Goal: Task Accomplishment & Management: Manage account settings

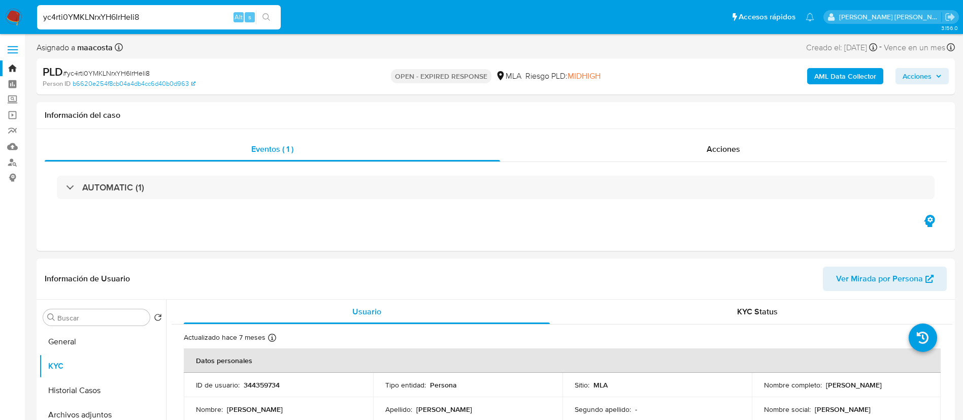
select select "10"
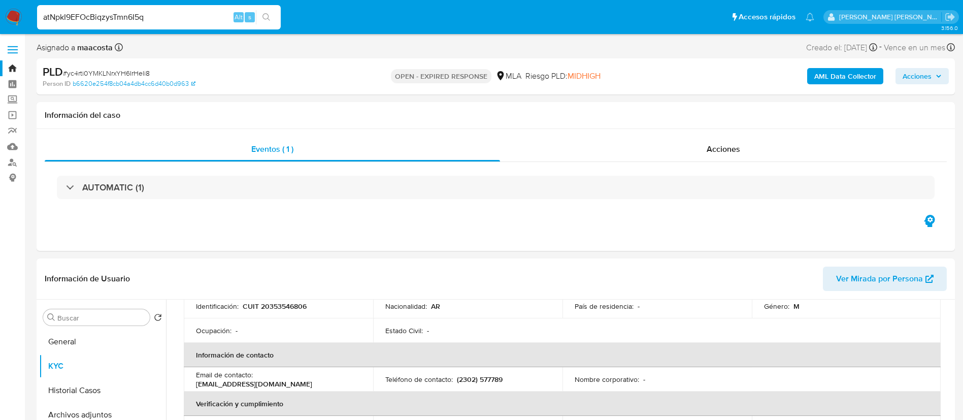
type input "atNpkI9EFOcBiqzysTmn6I5q"
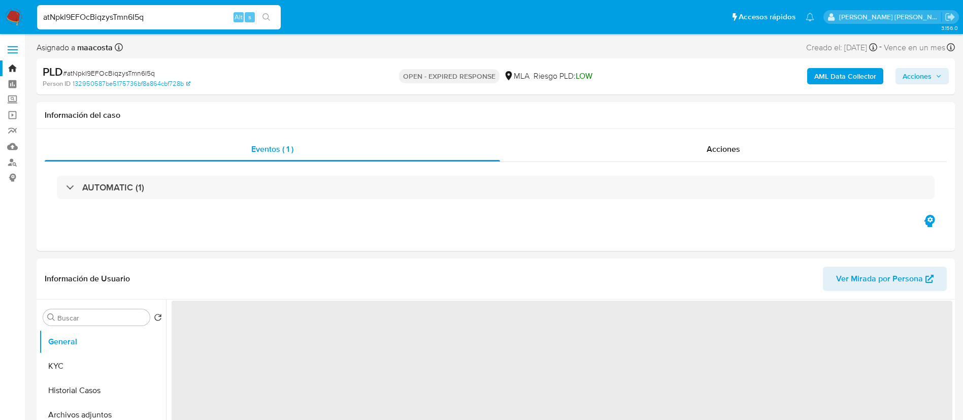
select select "10"
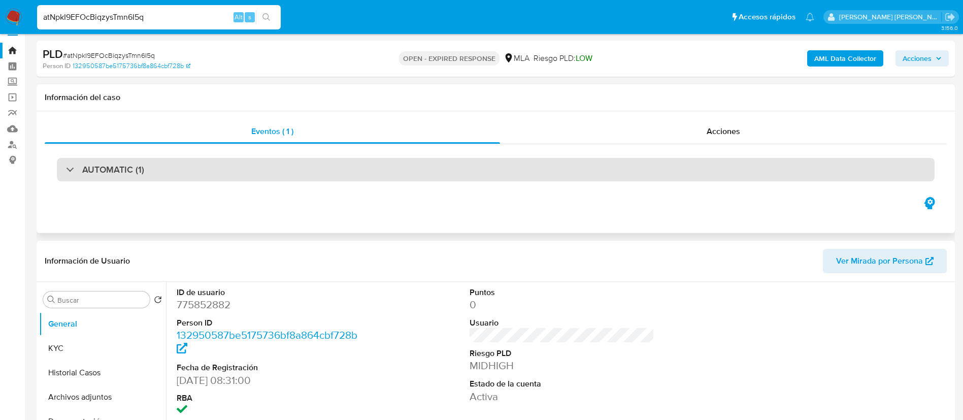
scroll to position [21, 0]
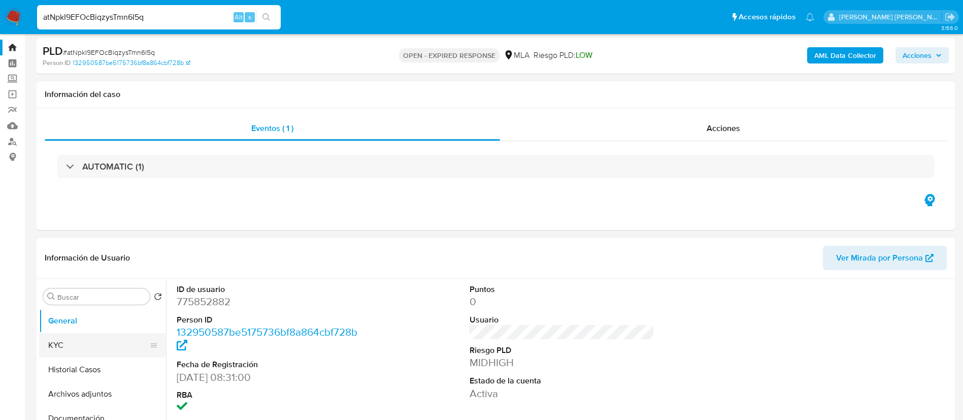
click at [78, 337] on button "KYC" at bounding box center [98, 345] width 119 height 24
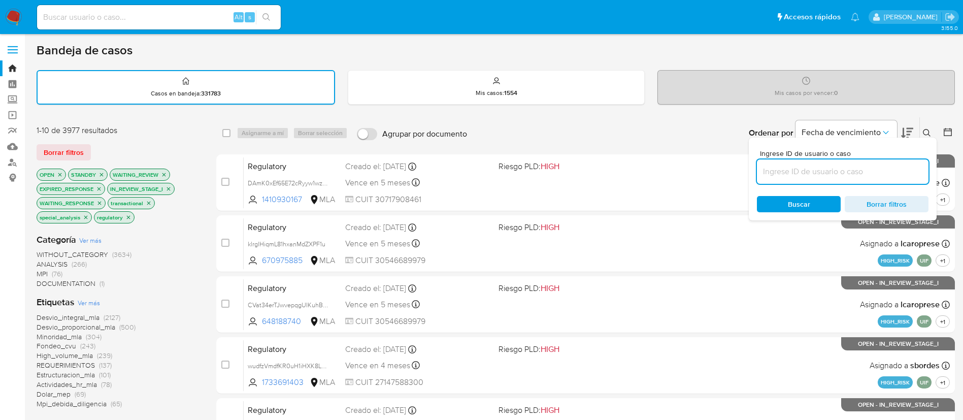
paste input "atNpkI9EFOcBiqzysTmn6I5q"
click at [785, 167] on input "atNpkI9EFOcBiqzysTmn6I5q" at bounding box center [843, 171] width 172 height 13
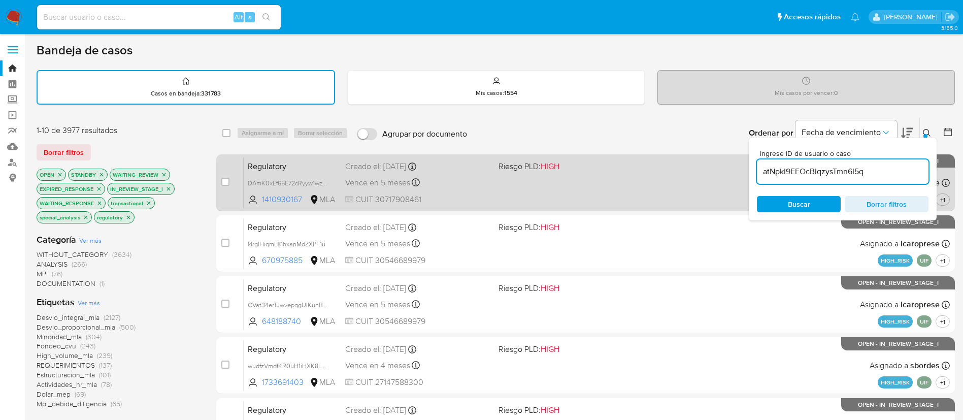
type input "atNpkI9EFOcBiqzysTmn6I5q"
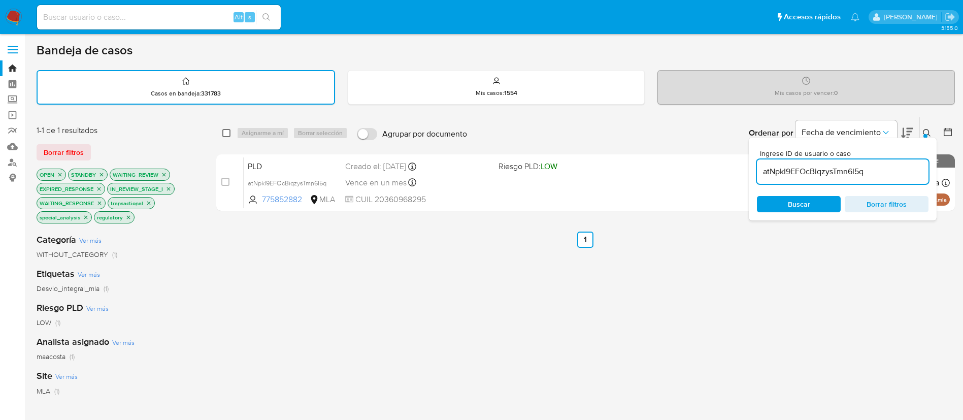
click at [225, 132] on input "checkbox" at bounding box center [226, 133] width 8 height 8
checkbox input "true"
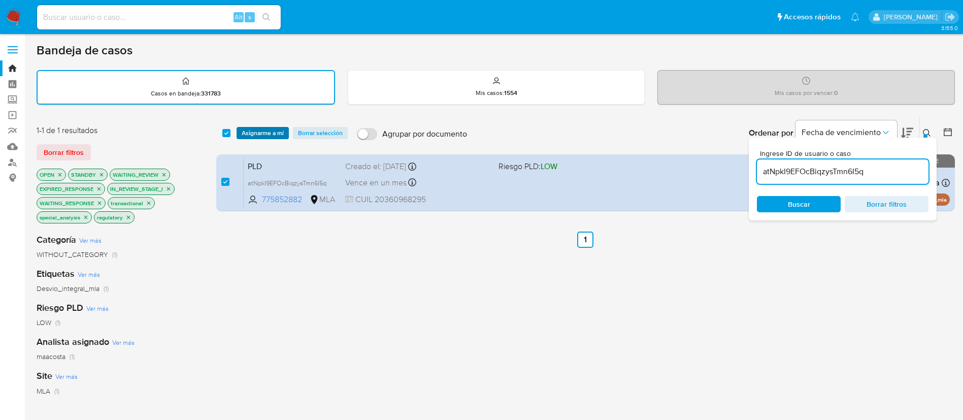
click at [261, 130] on span "Asignarme a mí" at bounding box center [263, 133] width 42 height 10
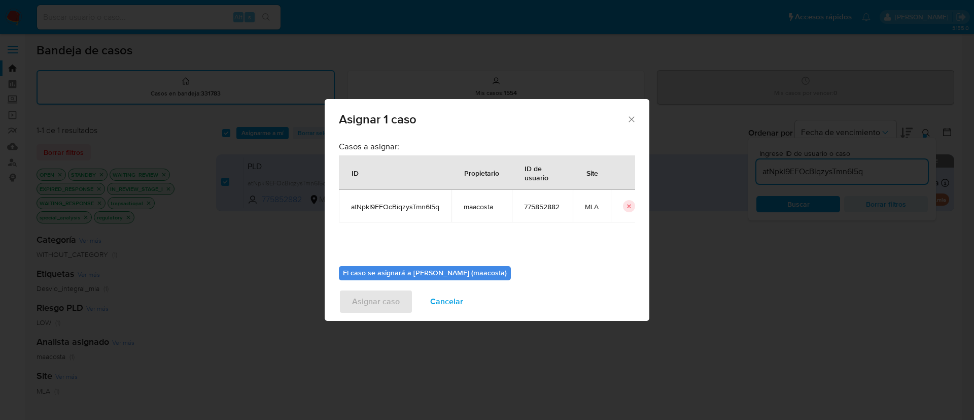
scroll to position [53, 0]
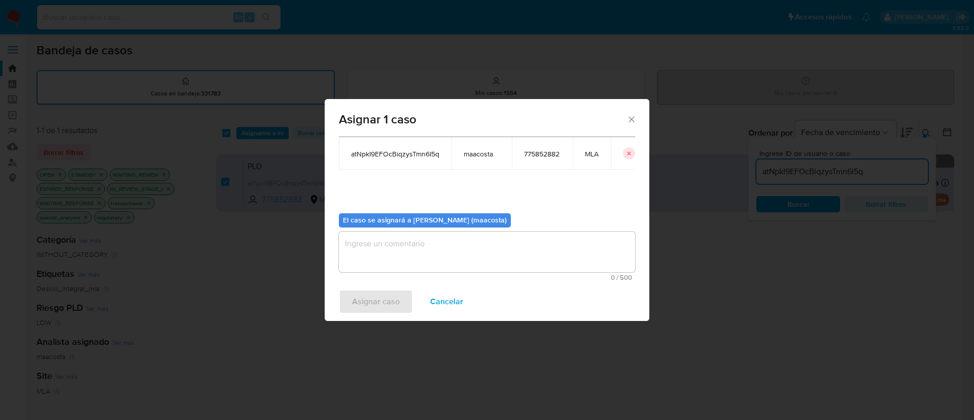
click at [367, 254] on textarea "assign-modal" at bounding box center [487, 251] width 296 height 41
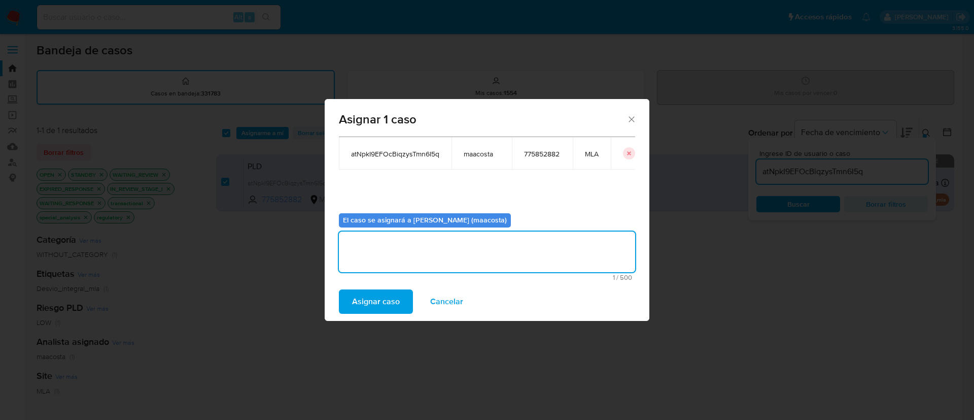
click at [359, 304] on span "Asignar caso" at bounding box center [376, 301] width 48 height 22
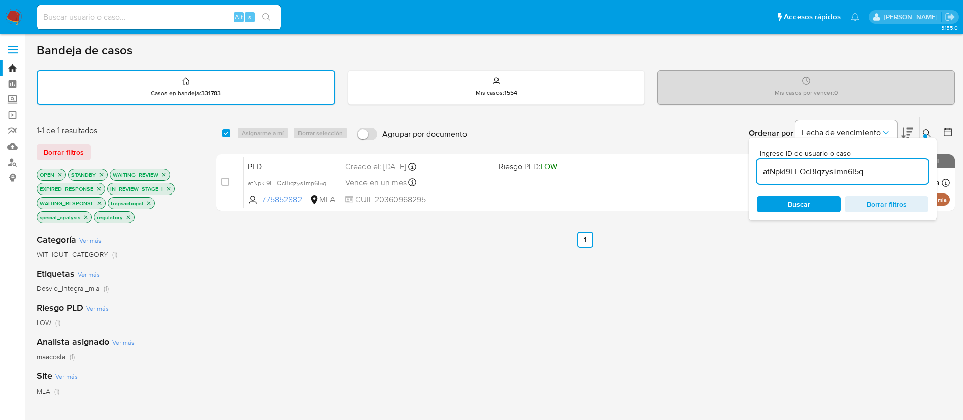
paste input "AaewMr3jjIXJhGzfW0ueRRS6"
click at [810, 172] on input "atNpkI9EFOcBiqzysTmn6I5q" at bounding box center [843, 171] width 172 height 13
type input "AaewMr3jjIXJhGzfW0ueRRS6"
click at [225, 131] on input "checkbox" at bounding box center [226, 133] width 8 height 8
checkbox input "true"
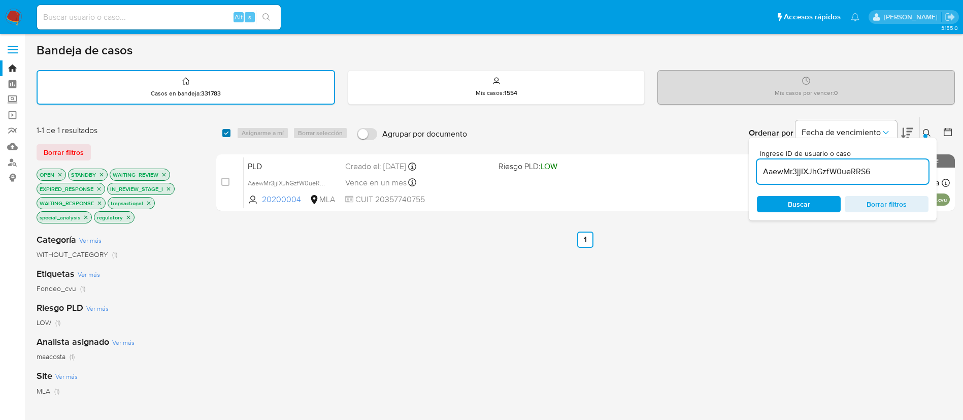
checkbox input "true"
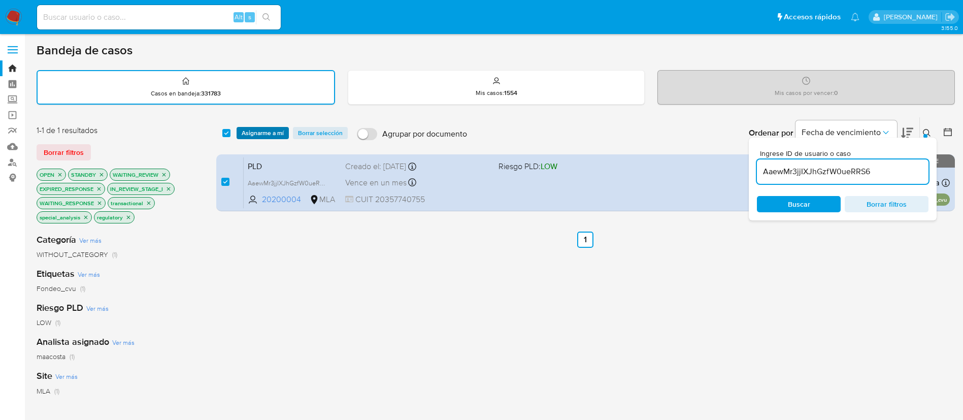
click at [260, 132] on span "Asignarme a mí" at bounding box center [263, 133] width 42 height 10
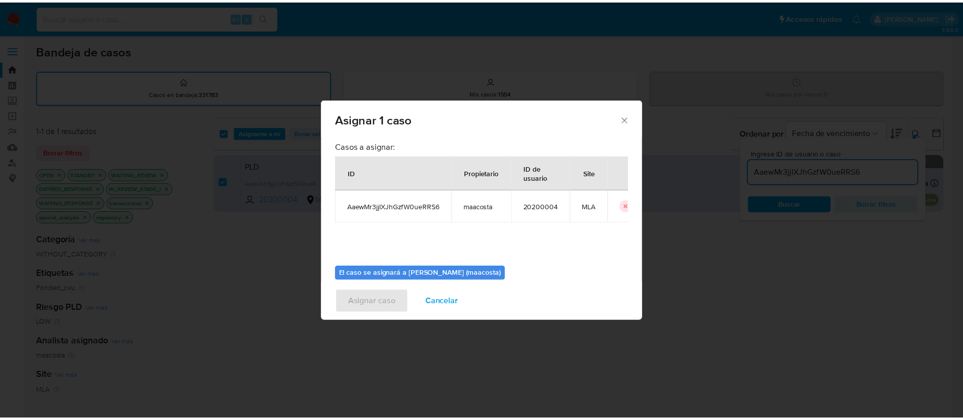
scroll to position [53, 0]
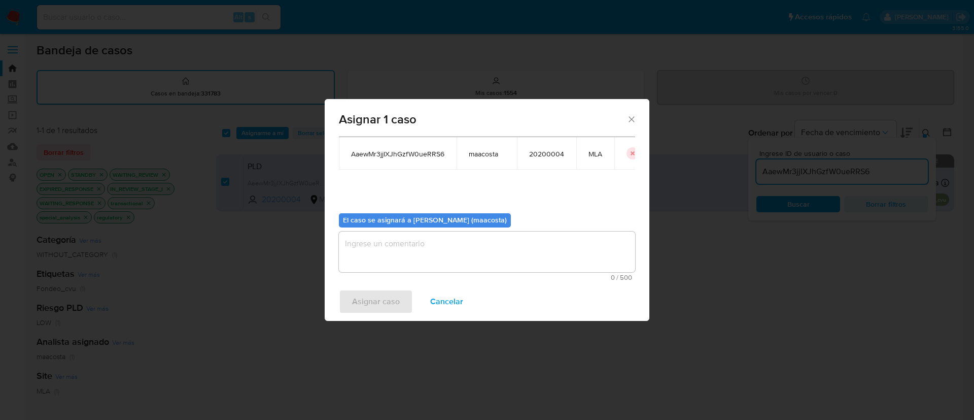
click at [392, 251] on textarea "assign-modal" at bounding box center [487, 251] width 296 height 41
click at [374, 301] on span "Asignar caso" at bounding box center [376, 301] width 48 height 22
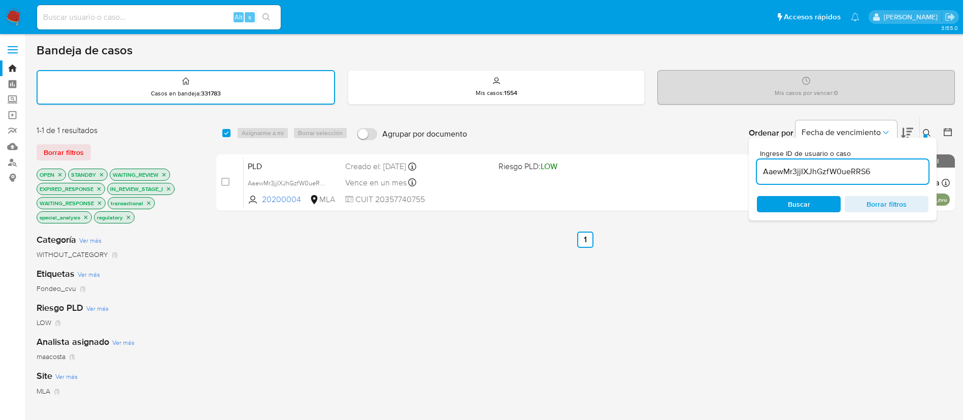
click at [821, 170] on input "AaewMr3jjIXJhGzfW0ueRRS6" at bounding box center [843, 171] width 172 height 13
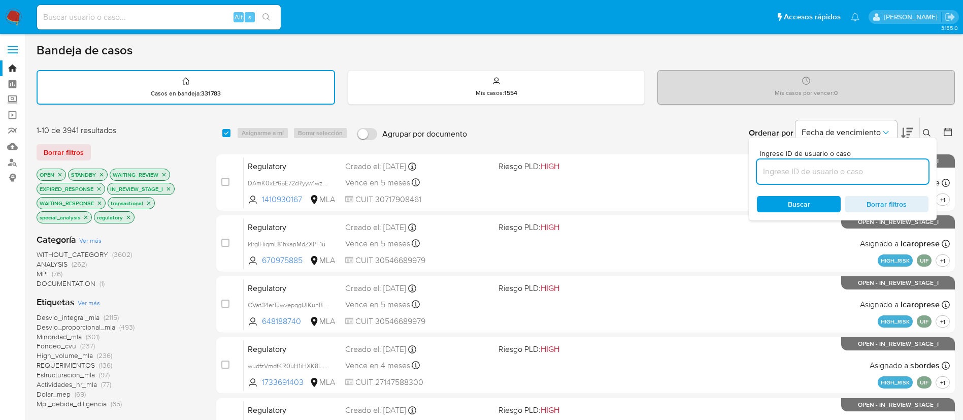
click at [927, 133] on icon at bounding box center [927, 133] width 8 height 8
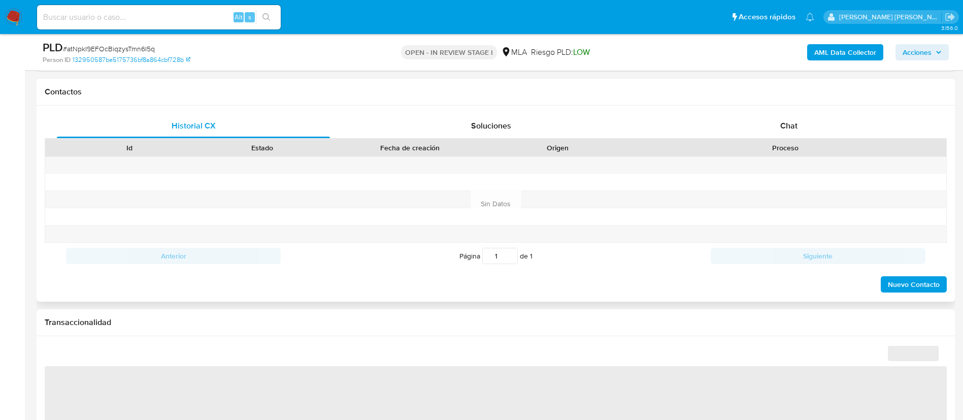
scroll to position [446, 0]
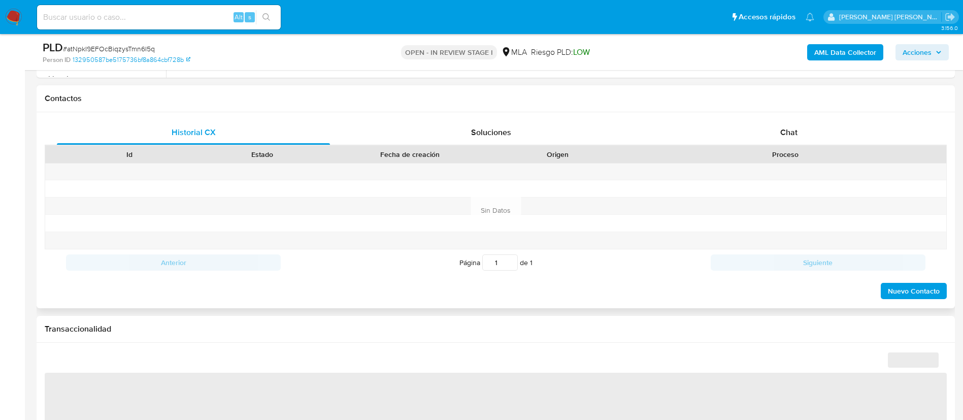
select select "10"
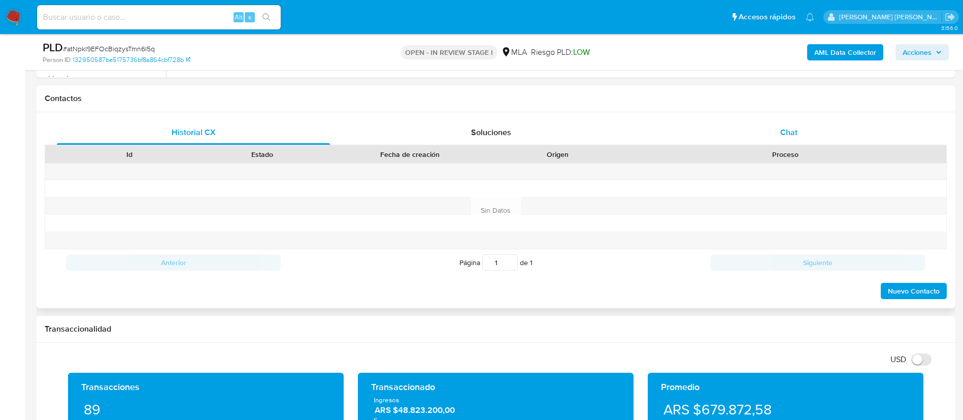
click at [786, 137] on span "Chat" at bounding box center [788, 132] width 17 height 12
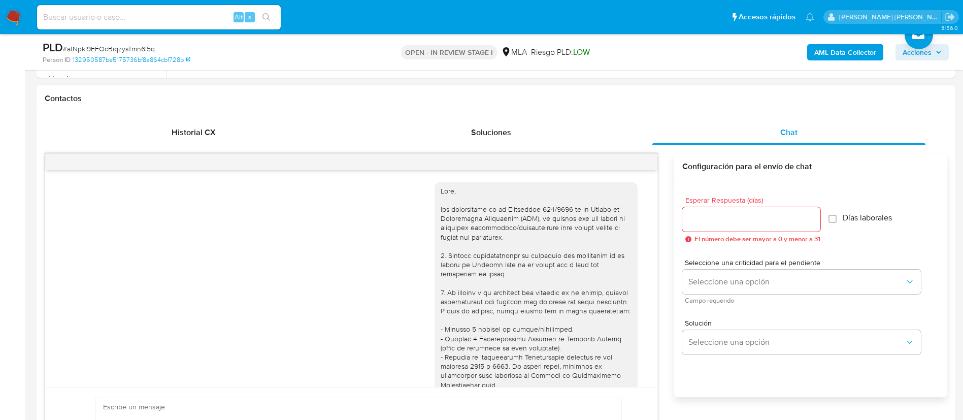
scroll to position [582, 0]
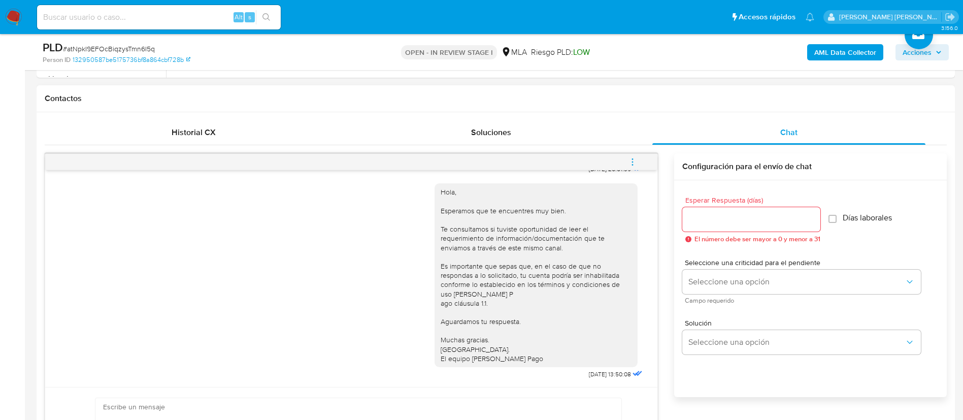
click at [633, 162] on icon "menu-action" at bounding box center [632, 161] width 9 height 9
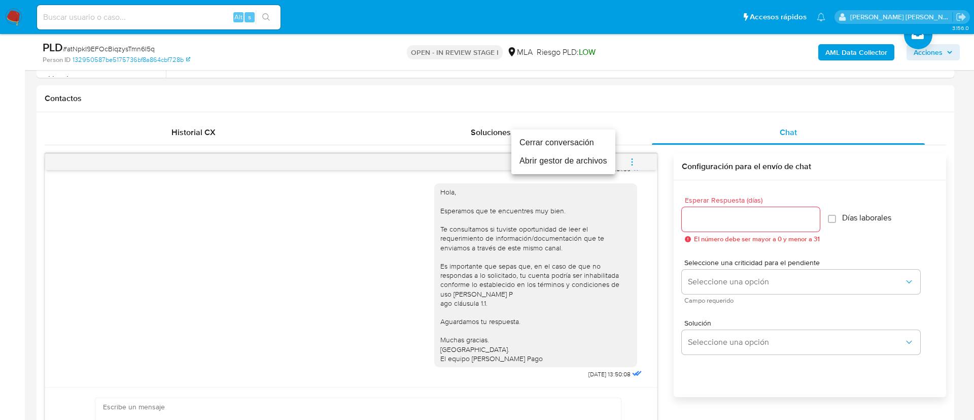
click at [582, 140] on li "Cerrar conversación" at bounding box center [564, 142] width 104 height 18
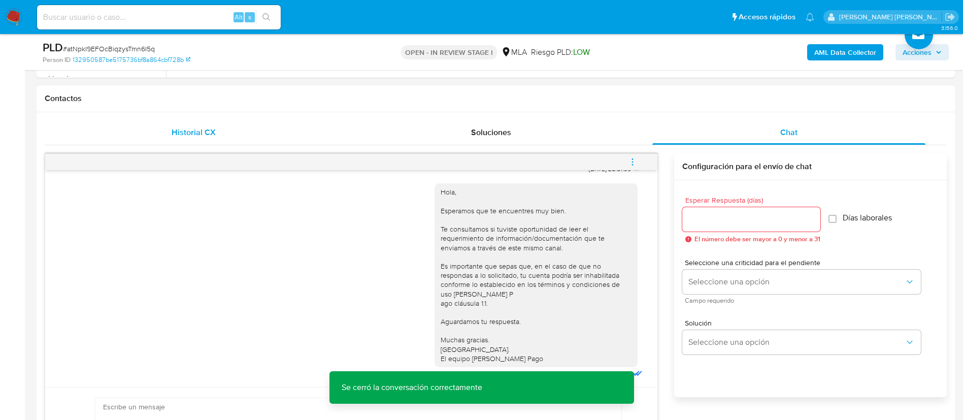
click at [217, 127] on div "Historial CX" at bounding box center [193, 132] width 273 height 24
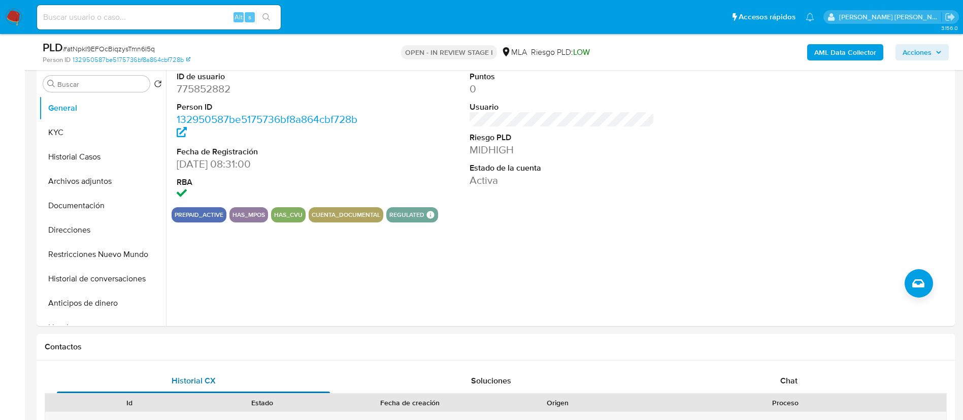
scroll to position [195, 0]
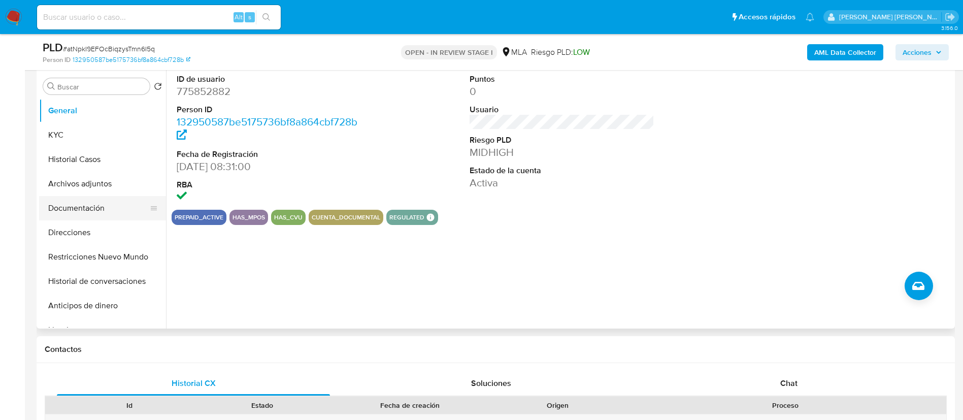
click at [89, 200] on button "Documentación" at bounding box center [98, 208] width 119 height 24
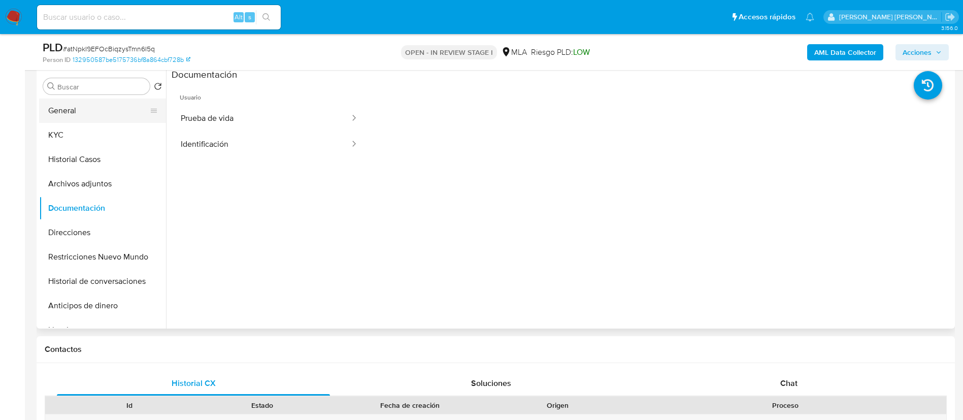
click at [64, 110] on button "General" at bounding box center [98, 110] width 119 height 24
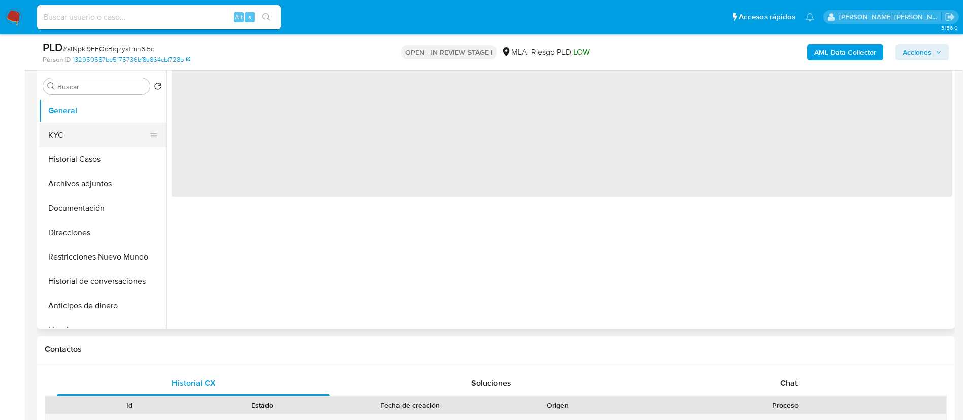
click at [65, 134] on button "KYC" at bounding box center [98, 135] width 119 height 24
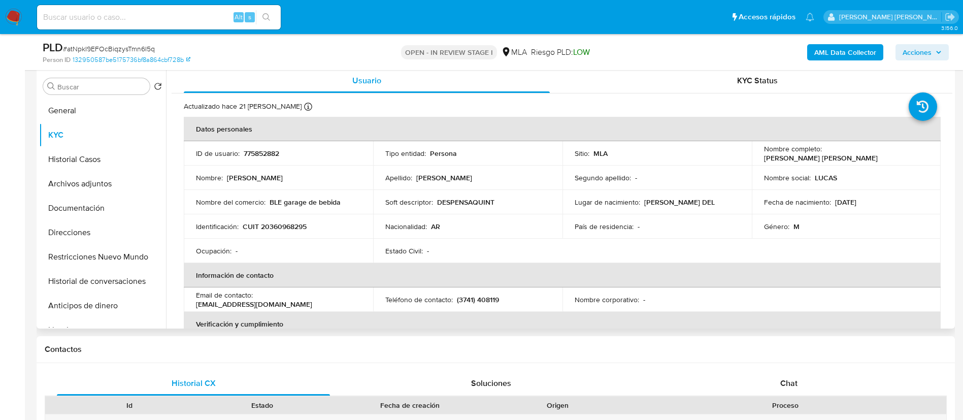
click at [297, 227] on p "CUIT 20360968295" at bounding box center [275, 226] width 64 height 9
copy p "20360968295"
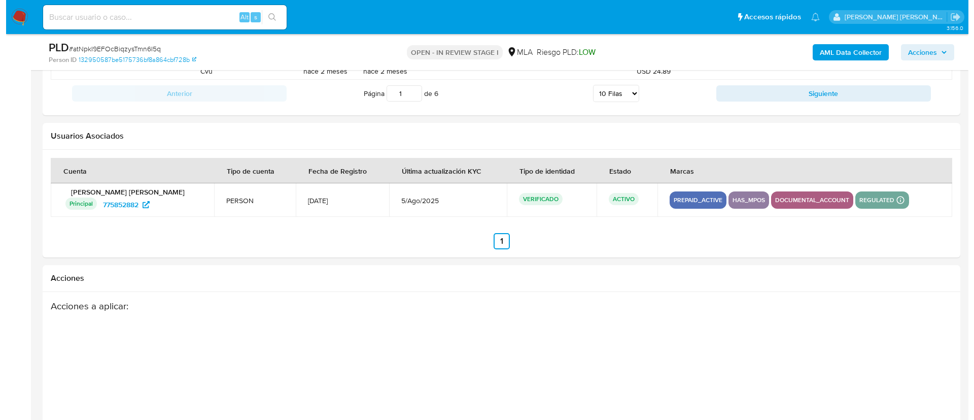
scroll to position [1597, 0]
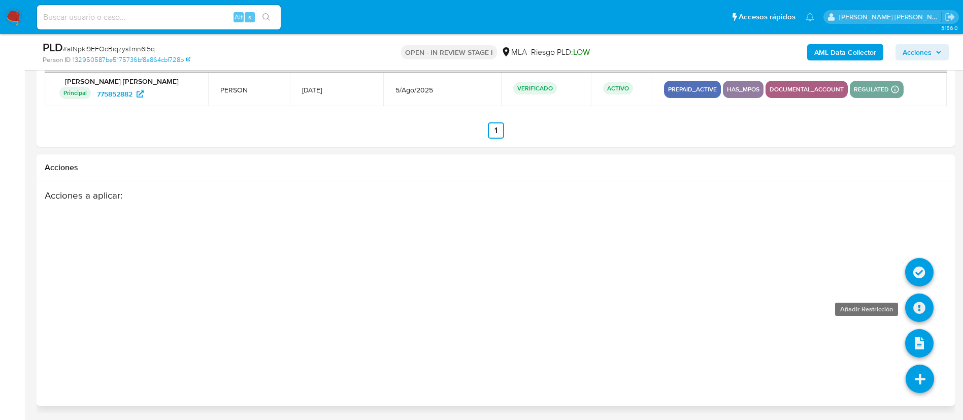
click at [919, 303] on icon at bounding box center [919, 307] width 28 height 28
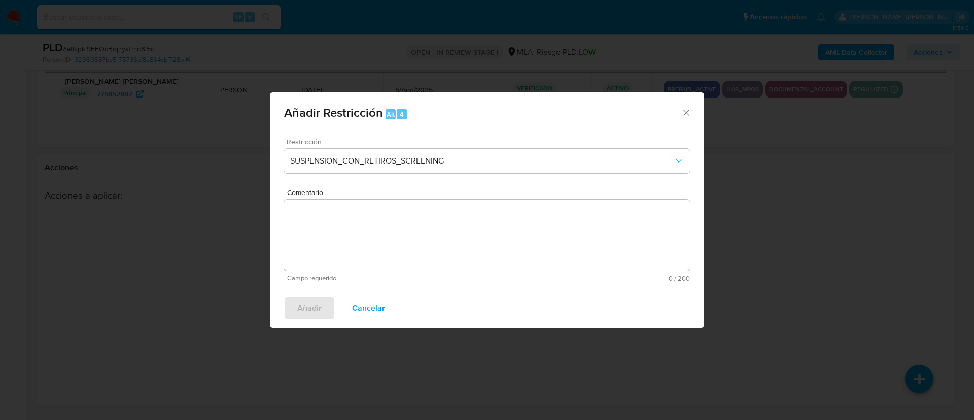
click at [404, 148] on div "Restricción SUSPENSION_CON_RETIROS_SCREENING" at bounding box center [487, 162] width 406 height 48
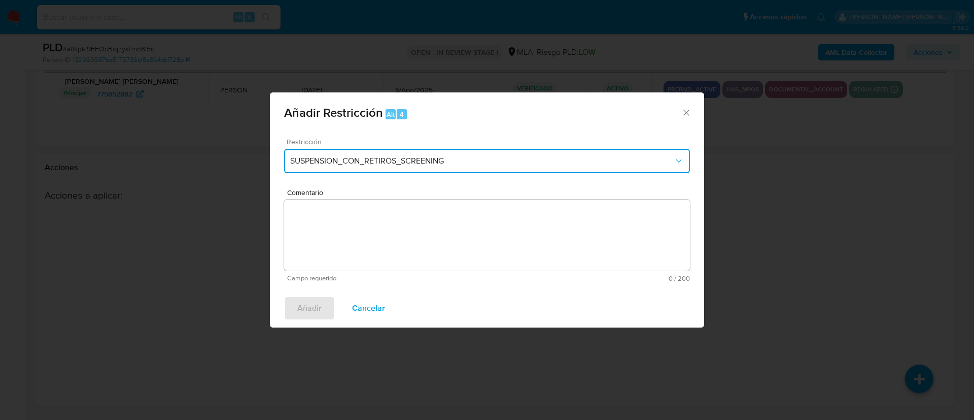
click at [342, 160] on span "SUSPENSION_CON_RETIROS_SCREENING" at bounding box center [482, 161] width 384 height 10
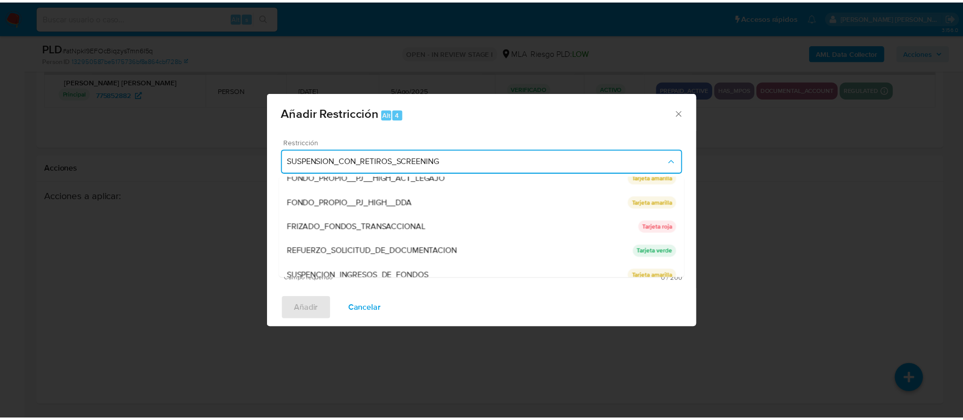
scroll to position [215, 0]
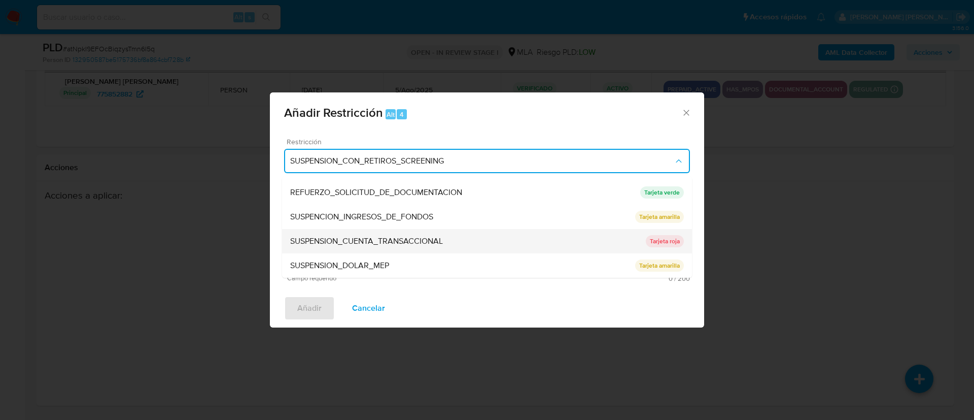
click at [337, 241] on span "SUSPENSION_CUENTA_TRANSACCIONAL" at bounding box center [366, 241] width 153 height 10
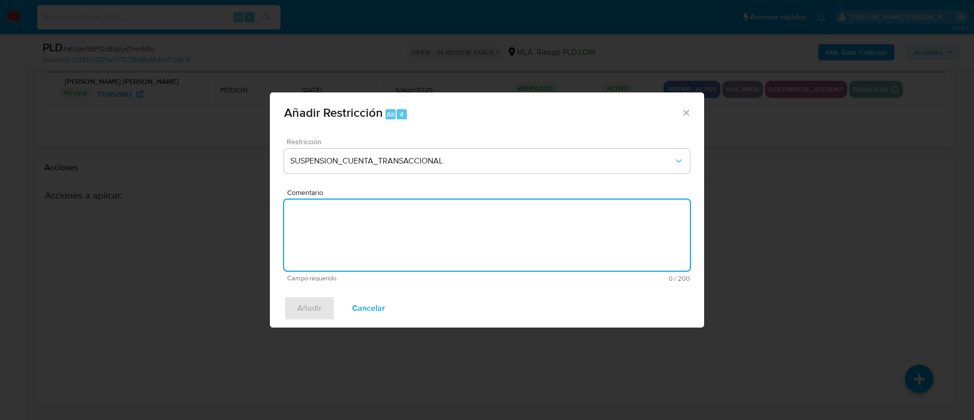
click at [337, 241] on textarea "Comentario" at bounding box center [487, 234] width 406 height 71
type textarea "AML"
click at [311, 308] on span "Añadir" at bounding box center [309, 308] width 24 height 22
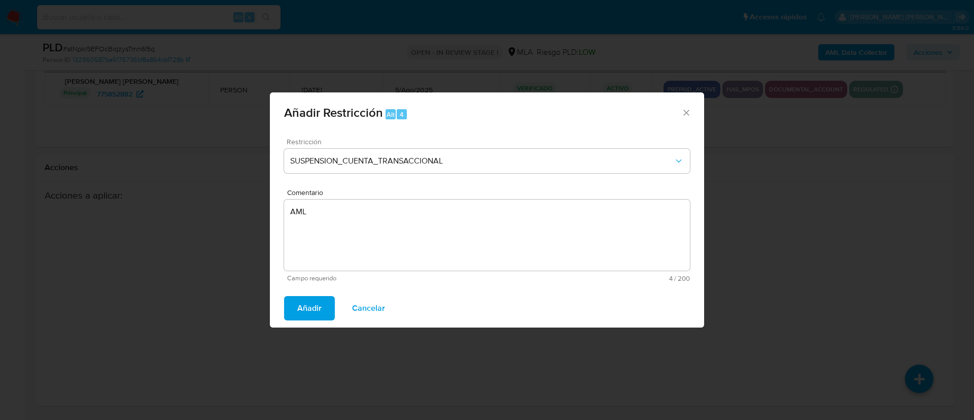
click at [301, 307] on span "Añadir" at bounding box center [309, 308] width 24 height 22
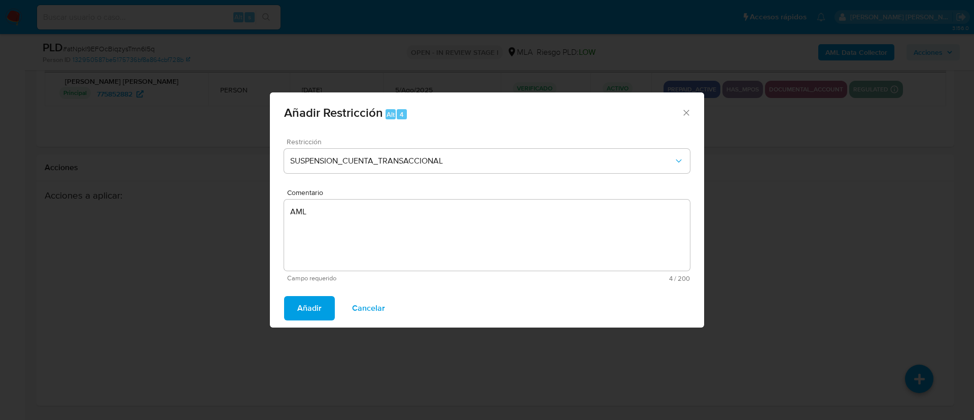
click at [301, 307] on span "Añadir" at bounding box center [309, 308] width 24 height 22
click at [687, 112] on icon "Cerrar ventana" at bounding box center [687, 113] width 6 height 6
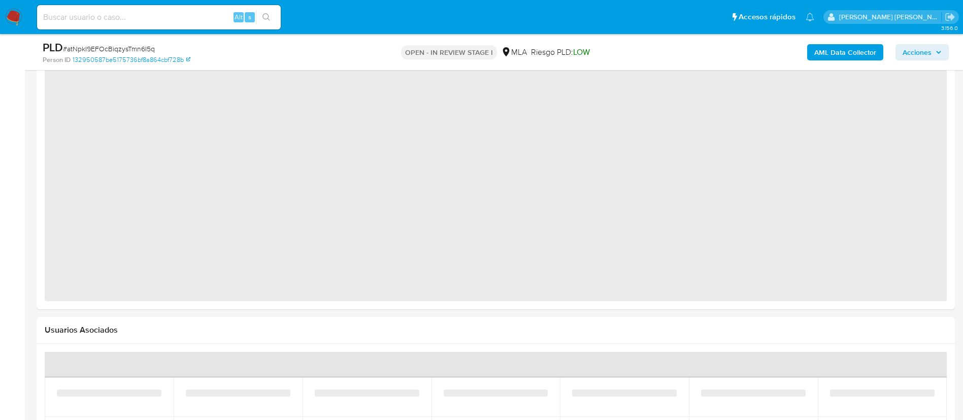
scroll to position [1238, 0]
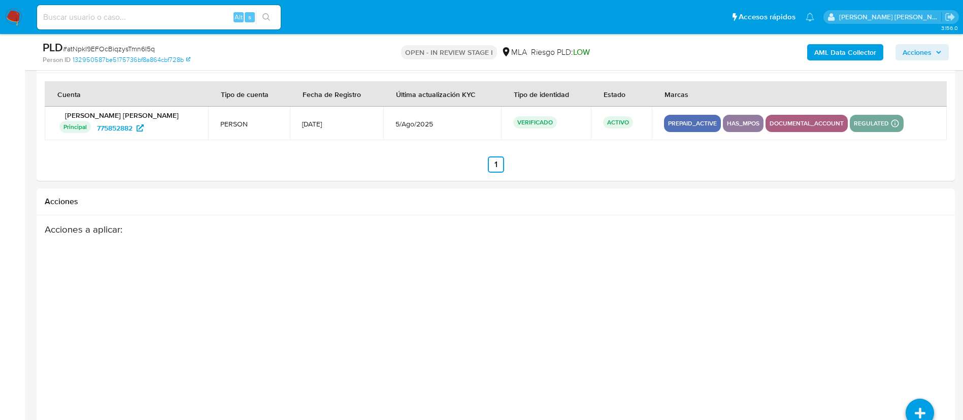
click at [928, 181] on div at bounding box center [496, 127] width 918 height 108
select select "10"
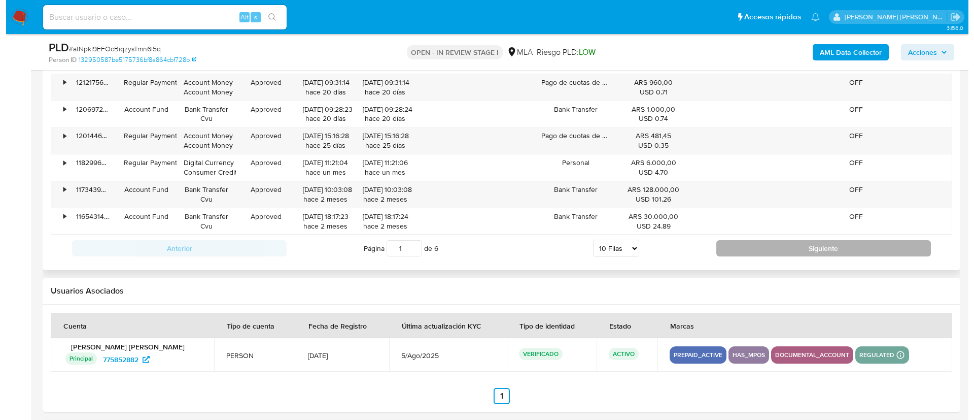
scroll to position [1597, 0]
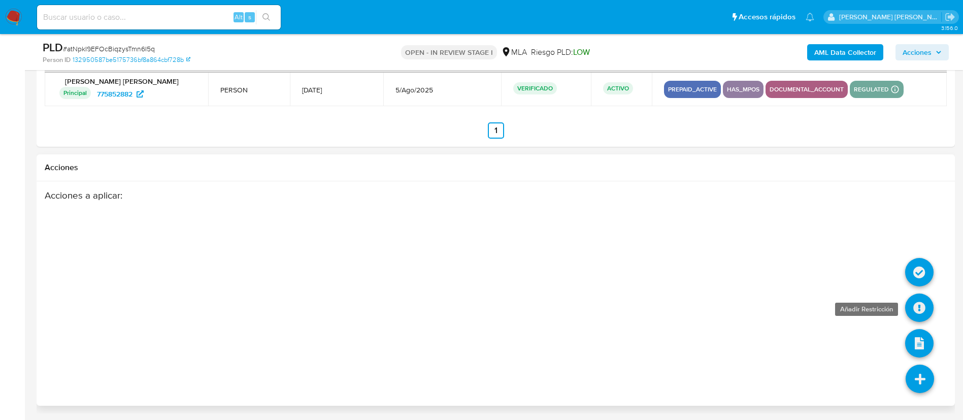
click at [920, 303] on icon at bounding box center [919, 307] width 28 height 28
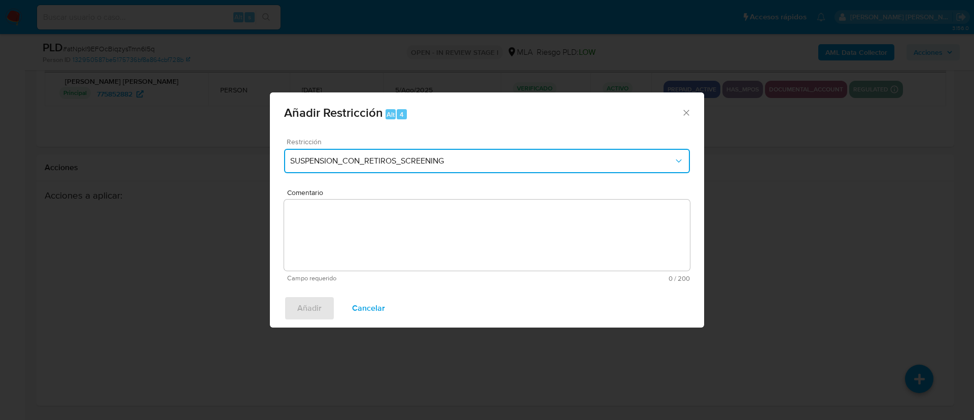
click at [437, 158] on span "SUSPENSION_CON_RETIROS_SCREENING" at bounding box center [482, 161] width 384 height 10
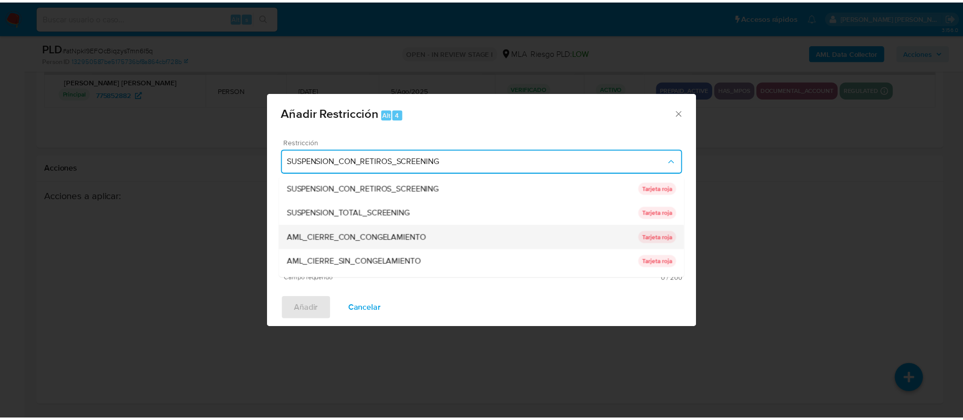
scroll to position [215, 0]
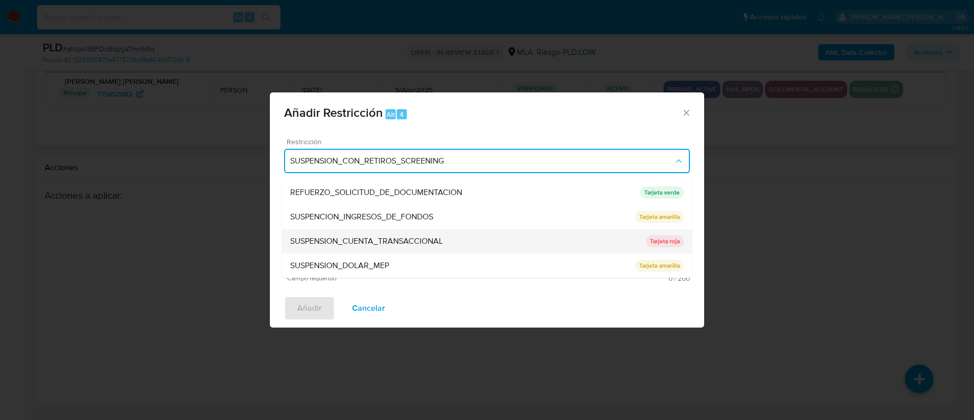
click at [350, 238] on span "SUSPENSION_CUENTA_TRANSACCIONAL" at bounding box center [366, 241] width 153 height 10
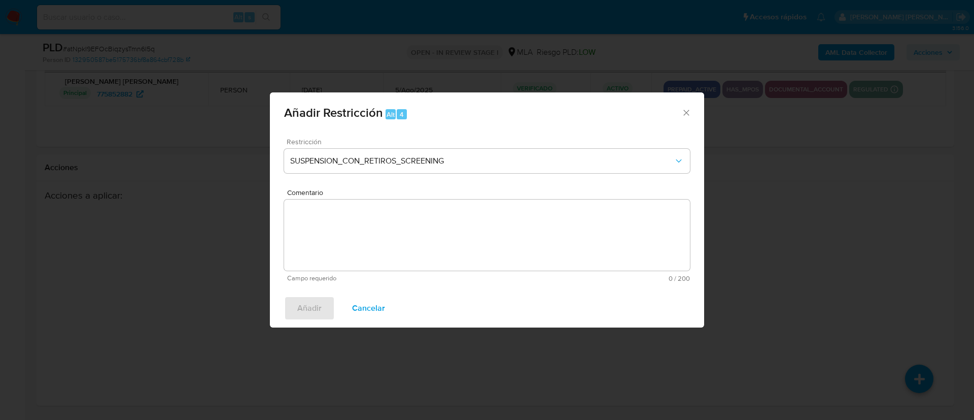
click at [350, 238] on textarea "Comentario" at bounding box center [487, 234] width 406 height 71
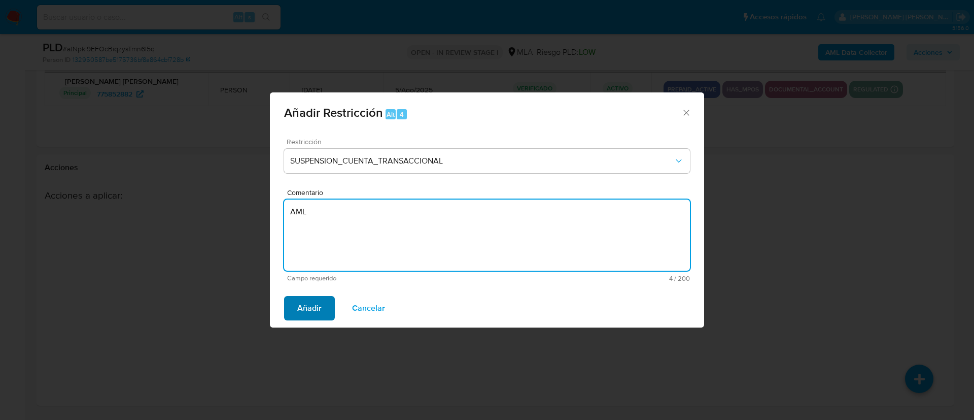
type textarea "AML"
click at [308, 310] on span "Añadir" at bounding box center [309, 308] width 24 height 22
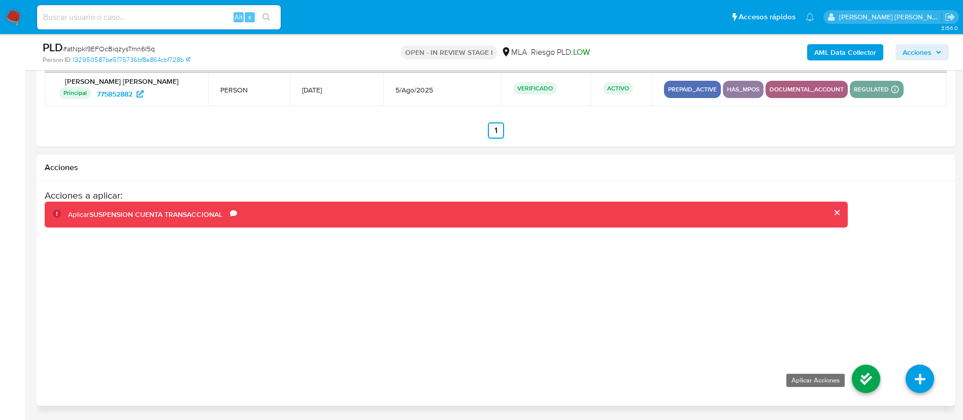
click at [866, 380] on icon at bounding box center [866, 378] width 28 height 28
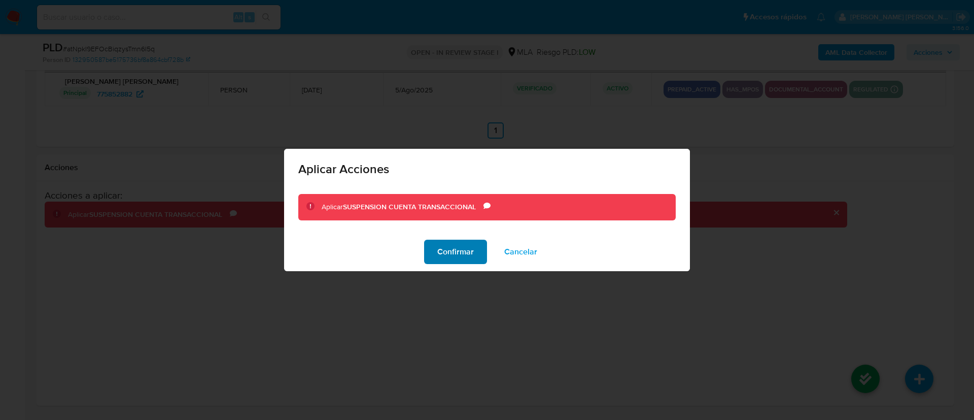
click at [444, 253] on span "Confirmar" at bounding box center [455, 252] width 37 height 22
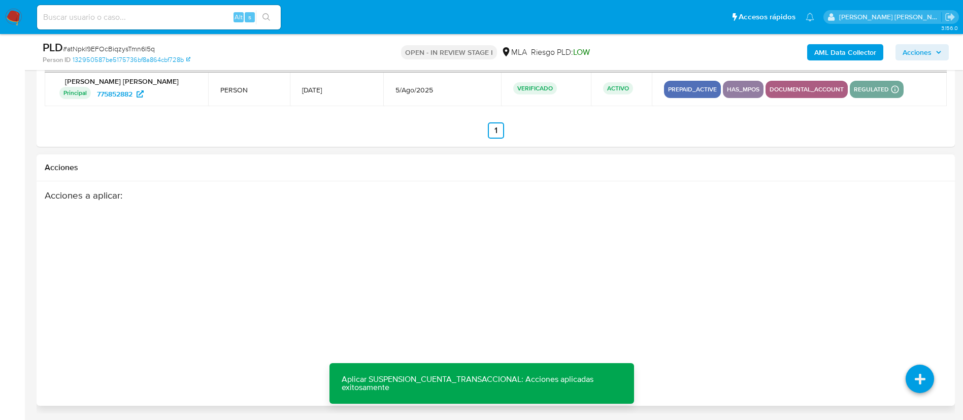
click at [145, 208] on div "Acciones a aplicar :" at bounding box center [446, 270] width 803 height 162
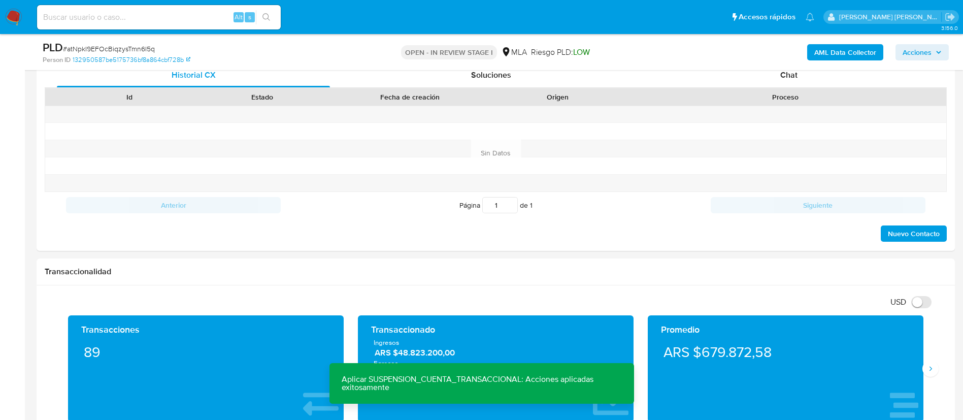
scroll to position [0, 0]
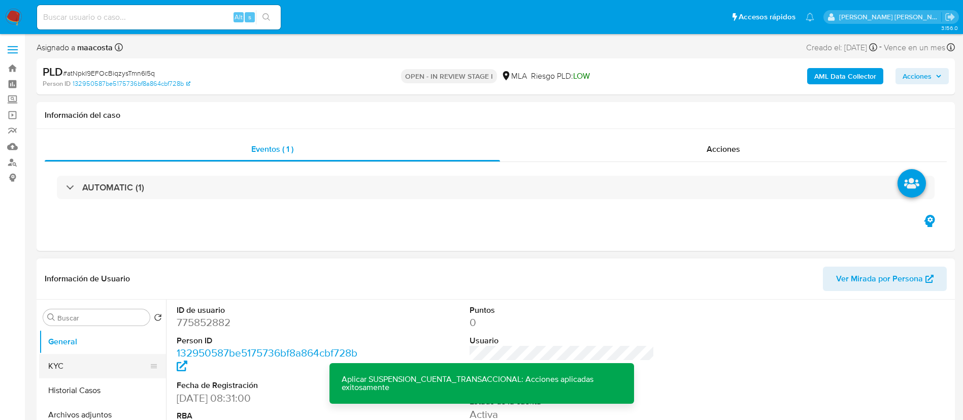
click at [72, 368] on button "KYC" at bounding box center [98, 366] width 119 height 24
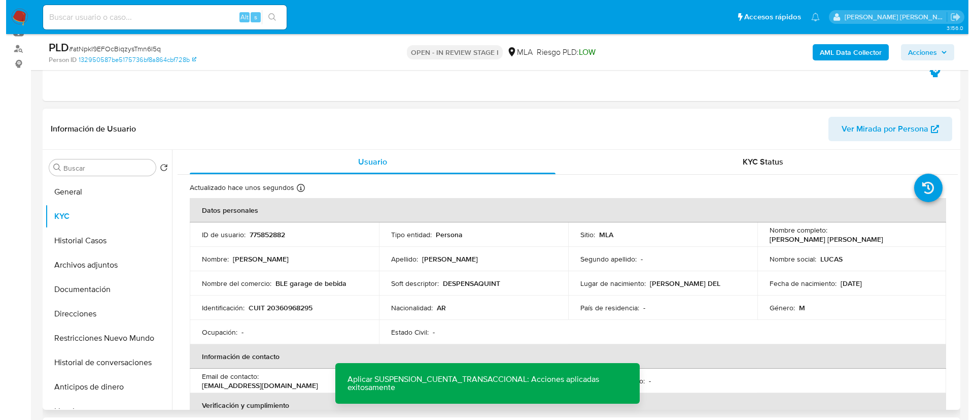
scroll to position [163, 0]
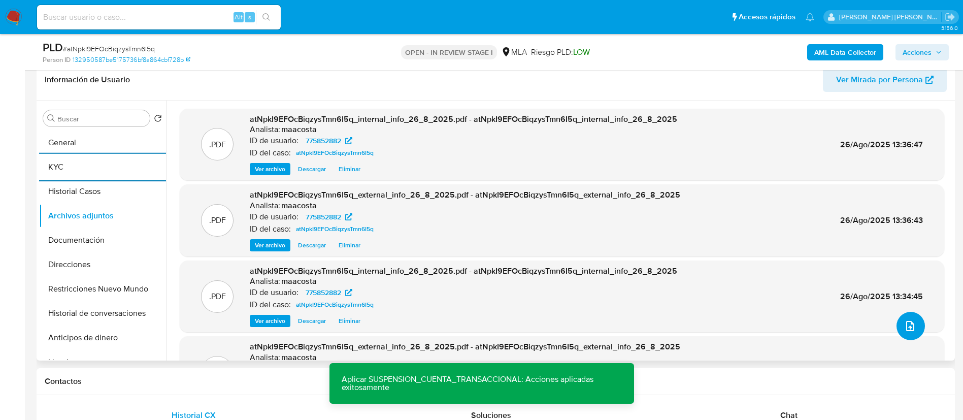
click at [913, 329] on button "upload-file" at bounding box center [910, 326] width 28 height 28
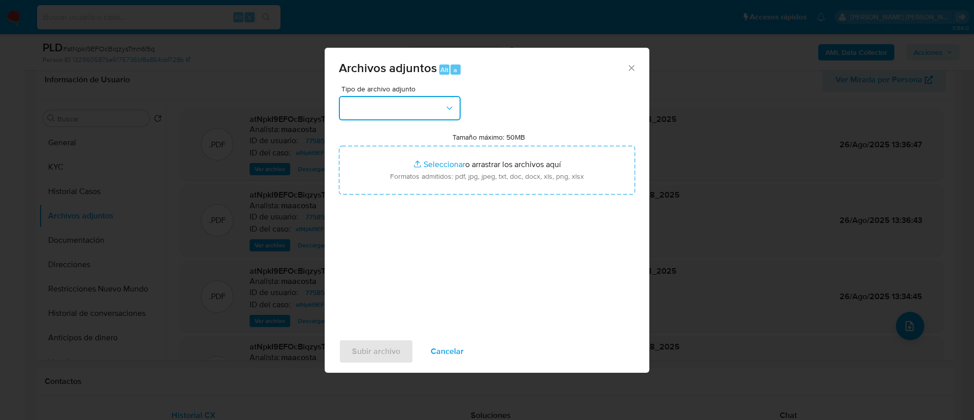
click at [439, 115] on button "button" at bounding box center [400, 108] width 122 height 24
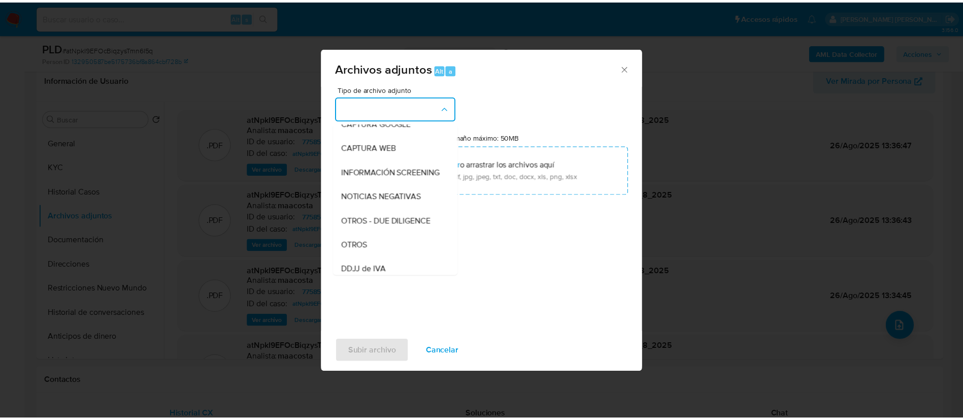
scroll to position [99, 0]
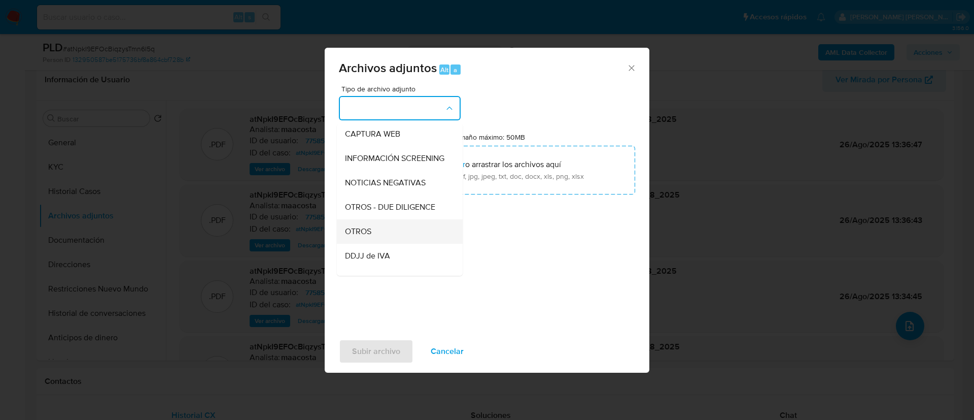
click at [369, 235] on span "OTROS" at bounding box center [358, 231] width 26 height 10
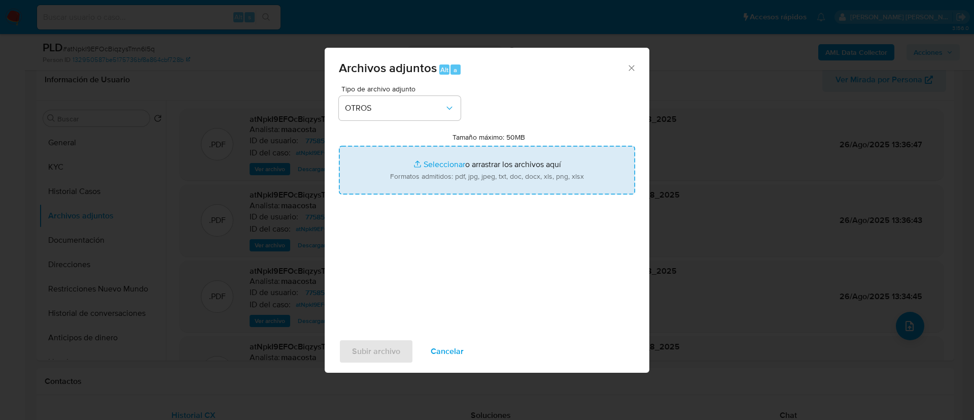
type input "C:\fakepath\Lucas Eduardo Bernardo- Movimientos.xlsx"
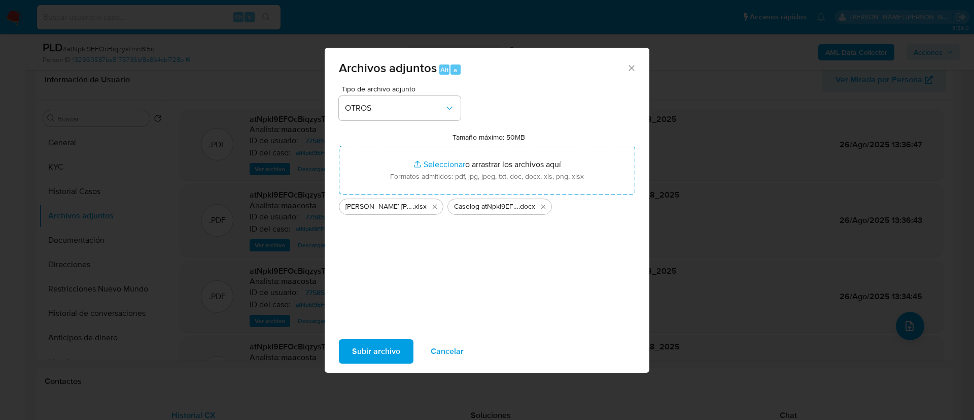
click at [371, 347] on span "Subir archivo" at bounding box center [376, 351] width 48 height 22
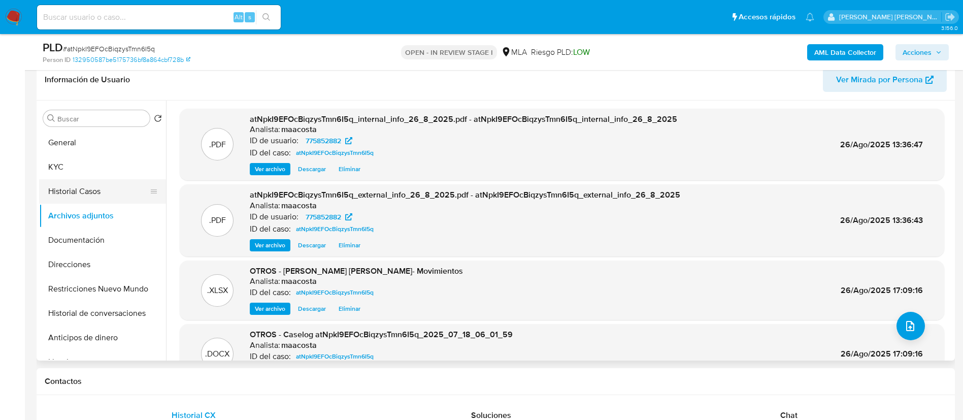
click at [78, 188] on button "Historial Casos" at bounding box center [98, 191] width 119 height 24
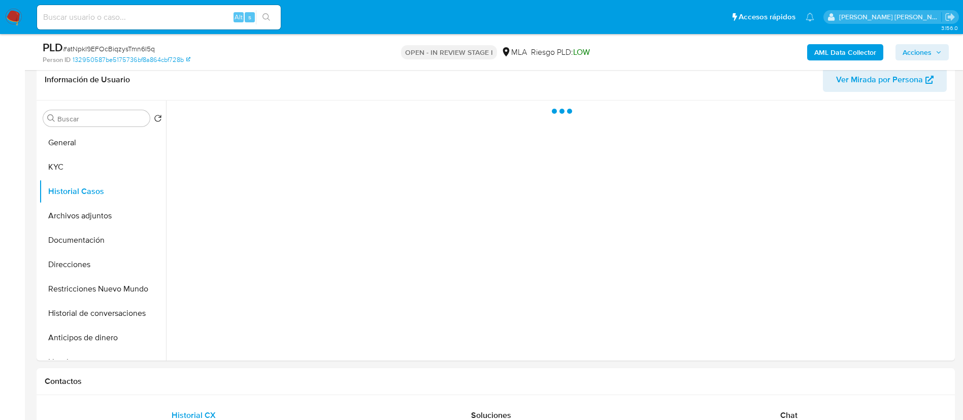
click at [915, 47] on span "Acciones" at bounding box center [916, 52] width 29 height 16
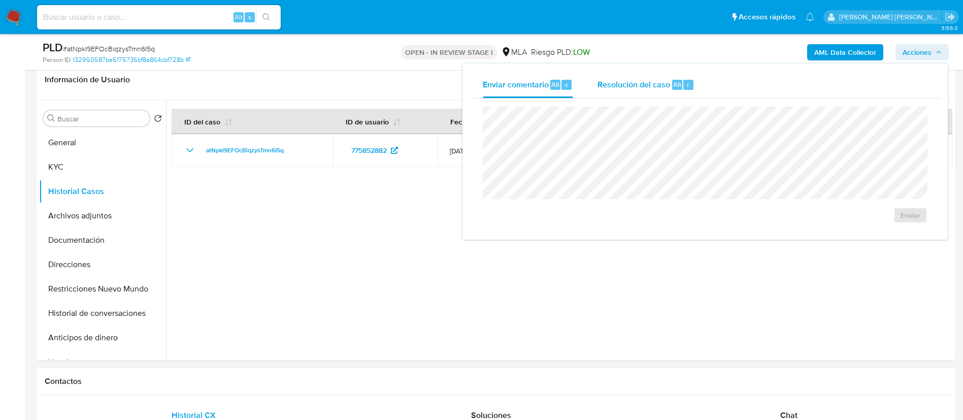
click at [622, 88] on span "Resolución del caso" at bounding box center [633, 84] width 73 height 12
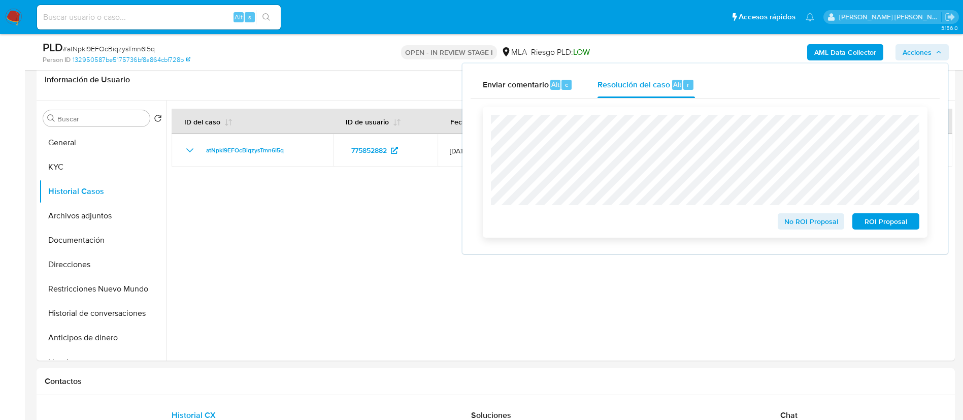
click at [890, 218] on span "ROI Proposal" at bounding box center [885, 221] width 53 height 14
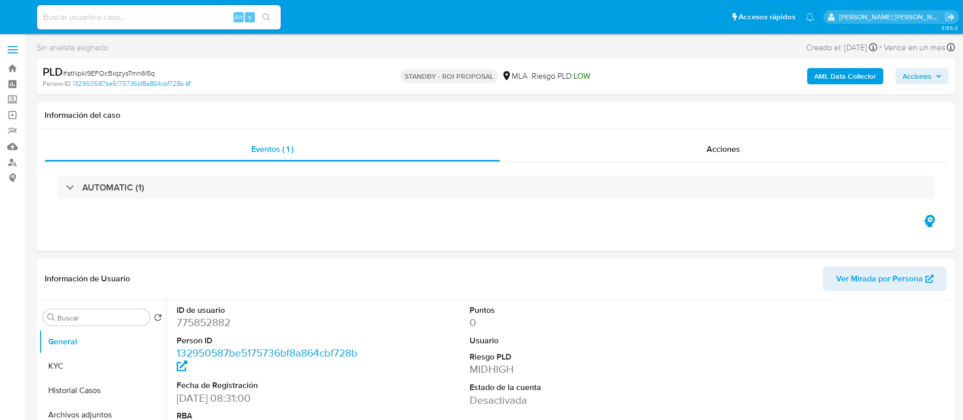
select select "10"
click at [188, 10] on div "Alt s" at bounding box center [159, 17] width 244 height 24
paste input "AaewMr3jjIXJhGzfW0ueRRS6"
click at [184, 21] on input "AaewMr3jjIXJhGzfW0ueRRS6" at bounding box center [159, 17] width 244 height 13
type input "AaewMr3jjIXJhGzfW0ueRRS6"
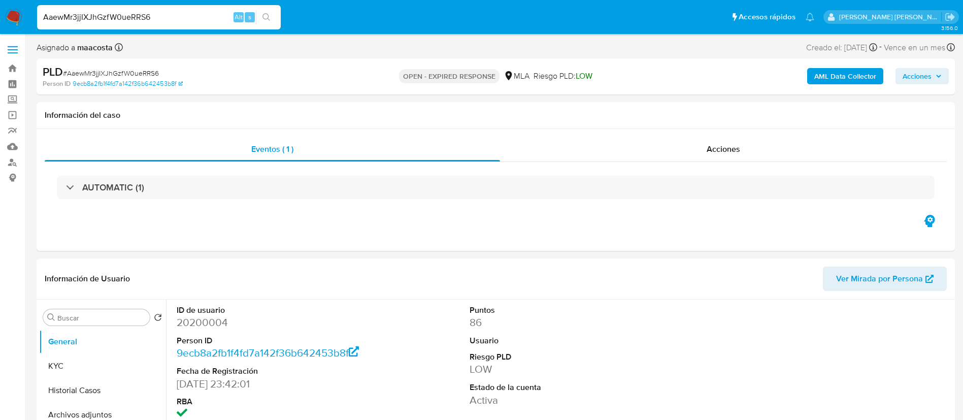
select select "10"
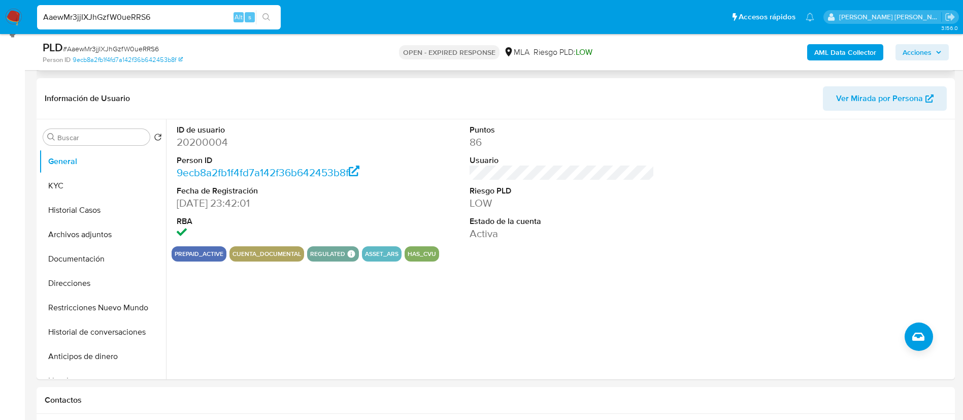
scroll to position [146, 0]
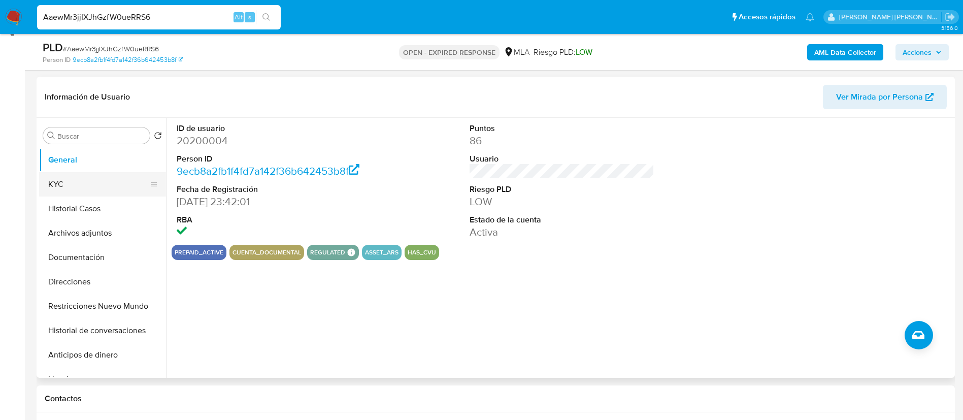
click at [103, 186] on button "KYC" at bounding box center [98, 184] width 119 height 24
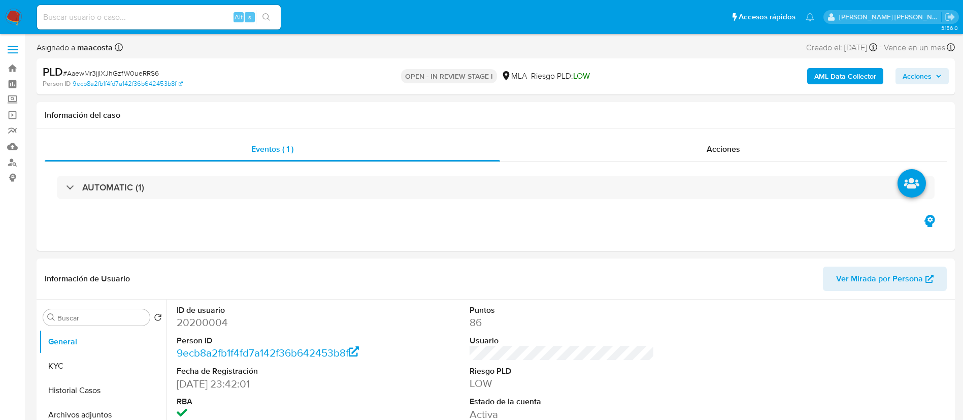
select select "10"
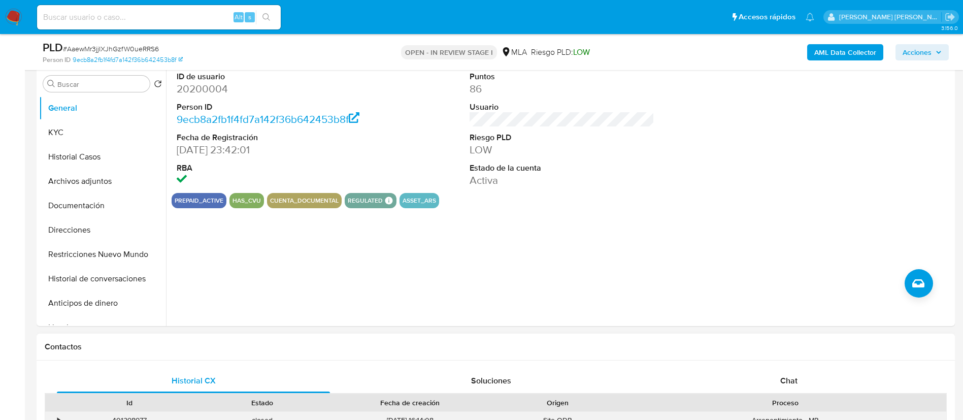
scroll to position [284, 0]
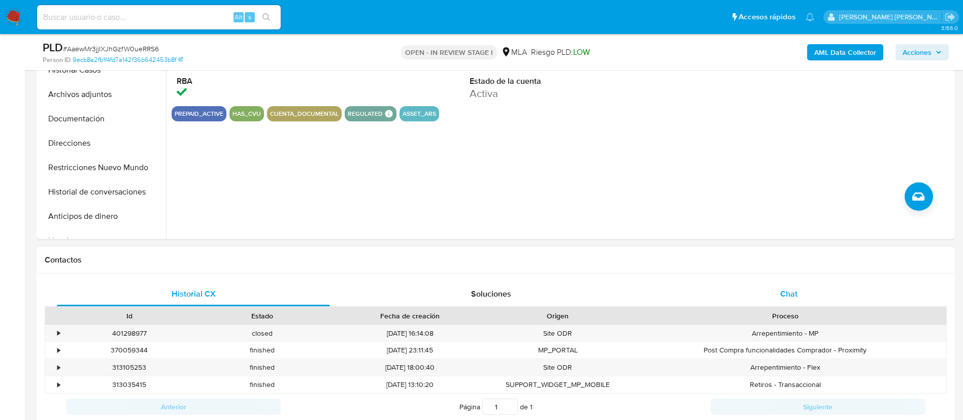
click at [794, 283] on div "Chat" at bounding box center [788, 294] width 273 height 24
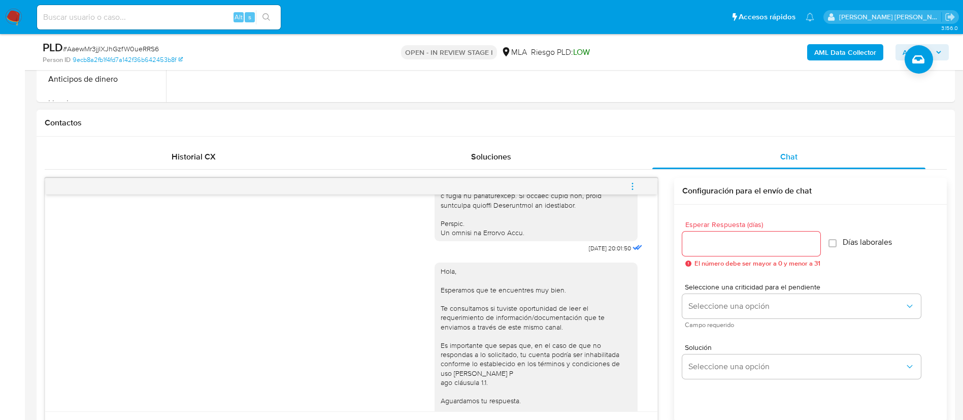
scroll to position [473, 0]
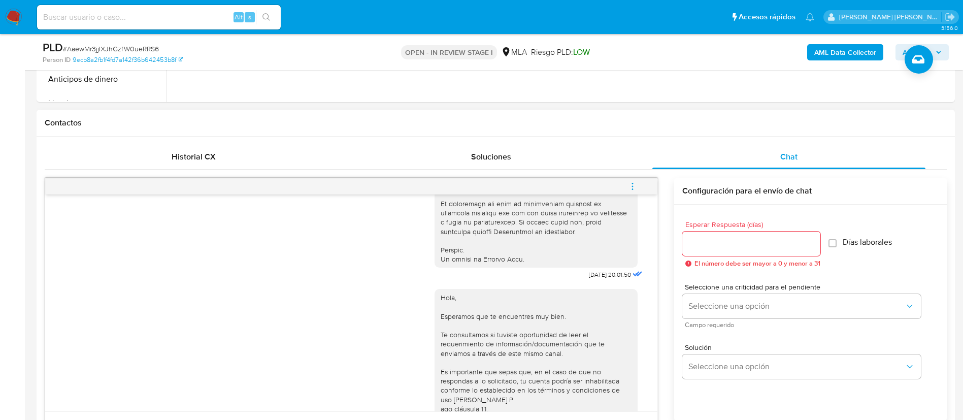
click at [632, 186] on icon "menu-action" at bounding box center [632, 185] width 1 height 1
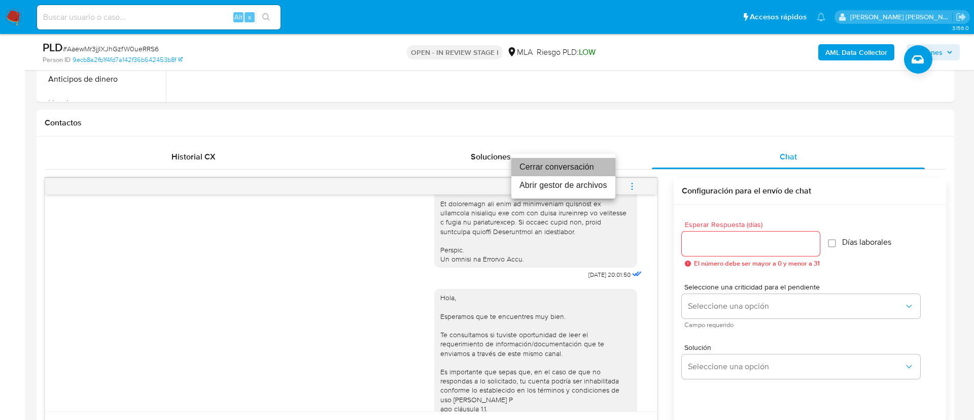
click at [538, 165] on li "Cerrar conversación" at bounding box center [564, 167] width 104 height 18
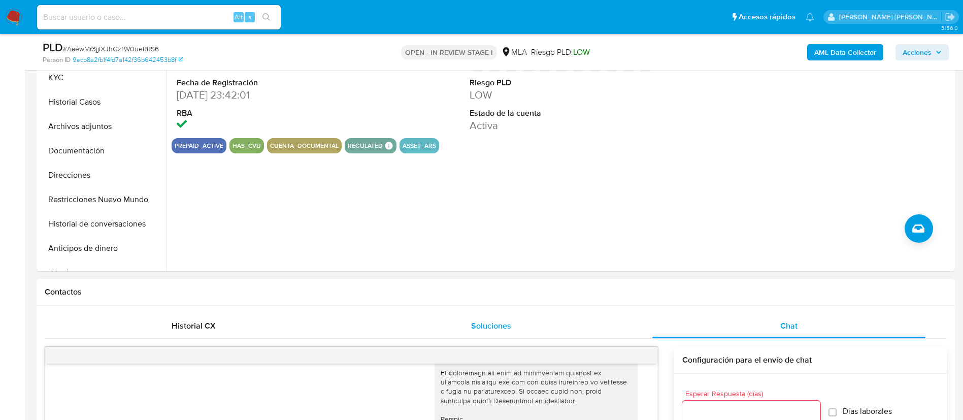
scroll to position [251, 0]
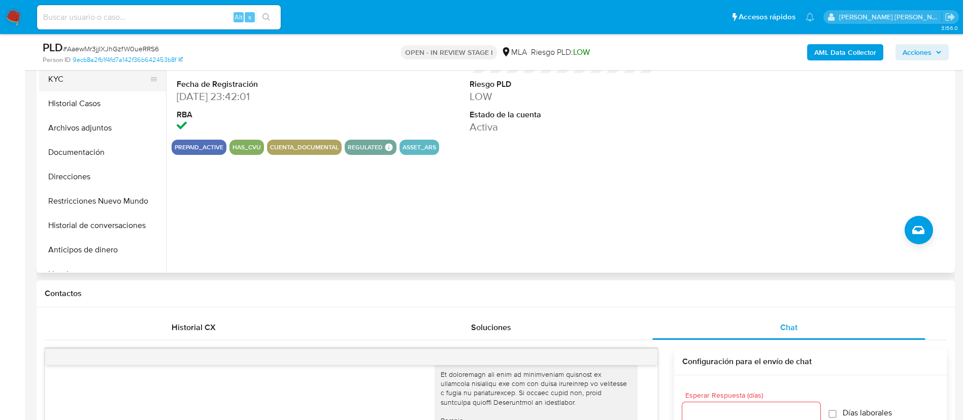
click at [71, 78] on button "KYC" at bounding box center [98, 79] width 119 height 24
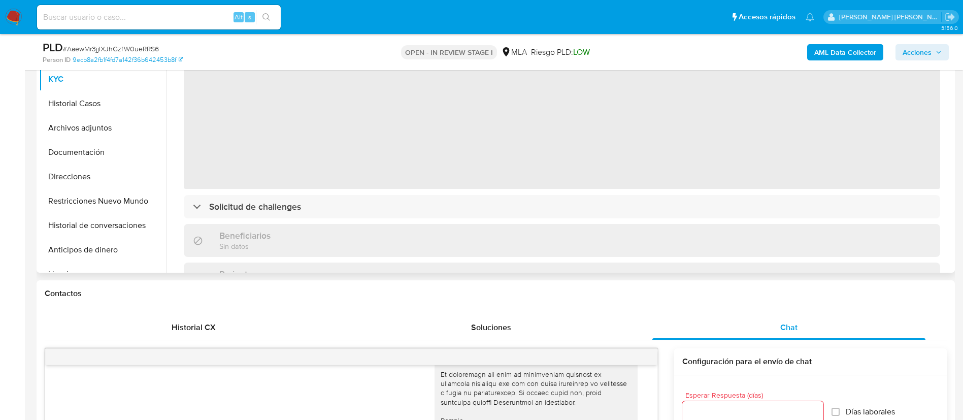
scroll to position [227, 0]
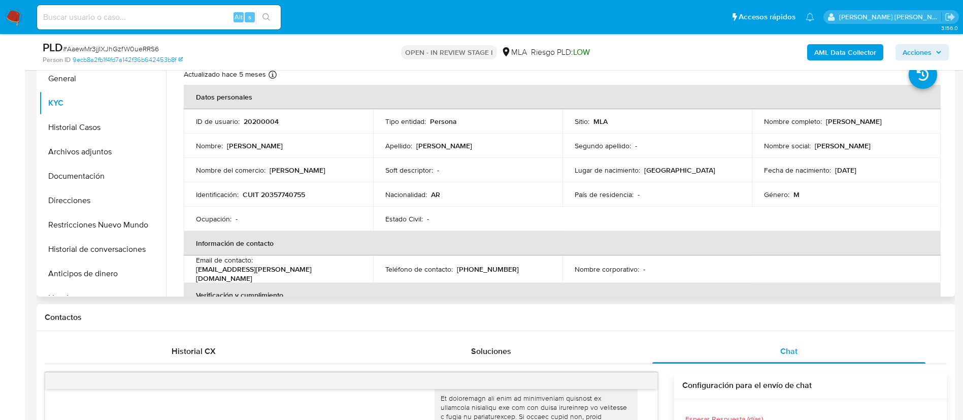
click at [275, 192] on p "CUIT 20357740755" at bounding box center [274, 194] width 62 height 9
copy p "20357740755"
click at [224, 354] on div "Historial CX" at bounding box center [193, 351] width 273 height 24
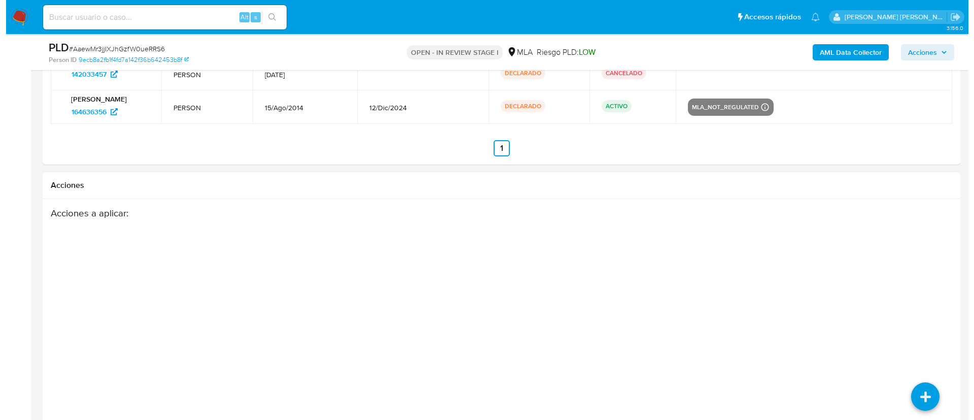
scroll to position [1812, 0]
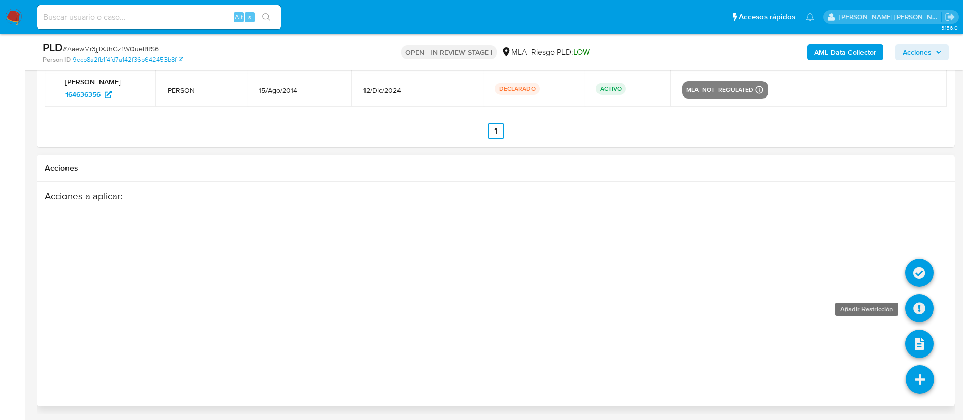
click at [923, 303] on icon at bounding box center [919, 308] width 28 height 28
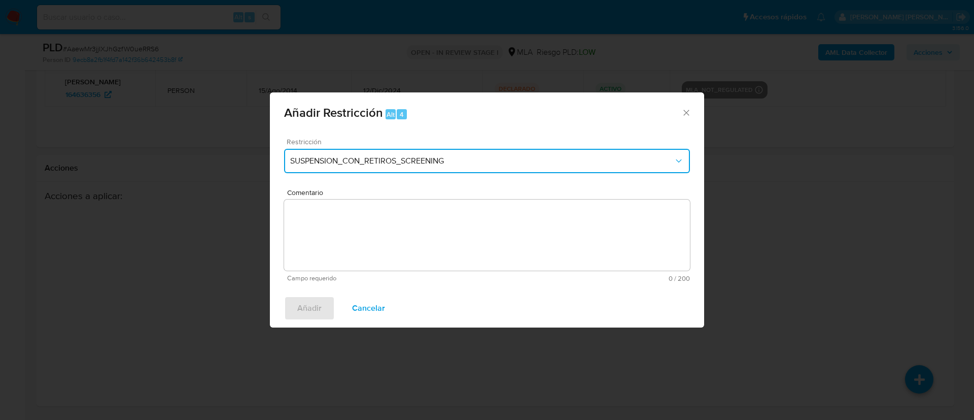
click at [332, 170] on button "SUSPENSION_CON_RETIROS_SCREENING" at bounding box center [487, 161] width 406 height 24
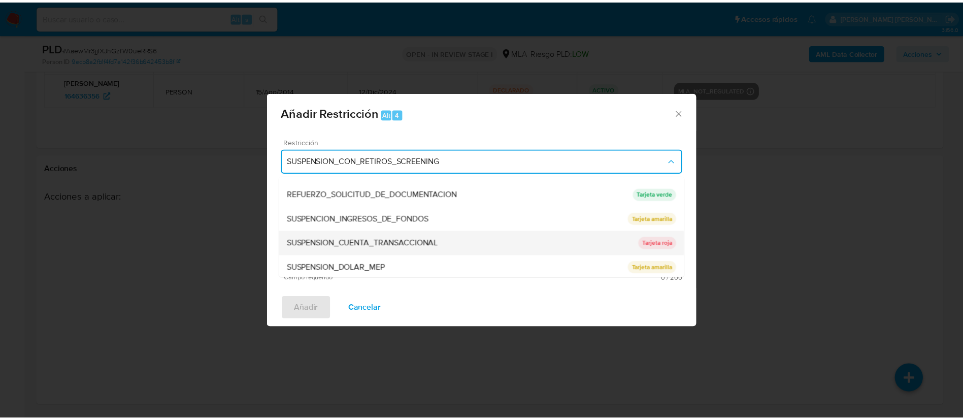
scroll to position [214, 0]
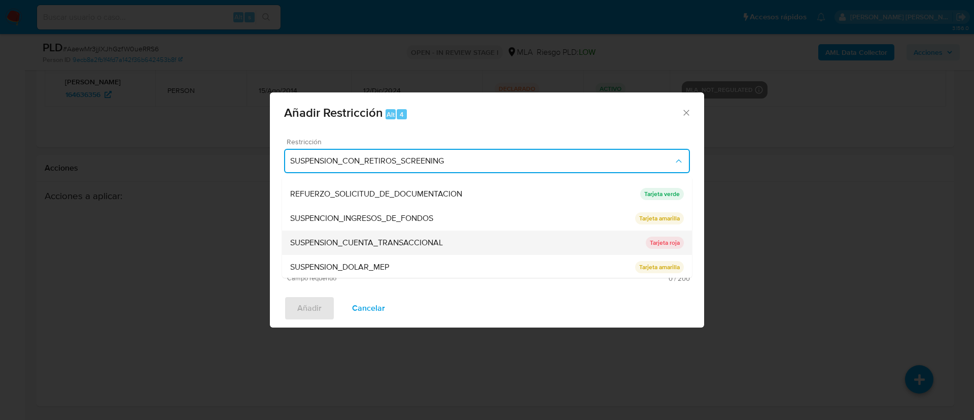
click at [353, 234] on div "SUSPENSION_CUENTA_TRANSACCIONAL" at bounding box center [468, 242] width 356 height 24
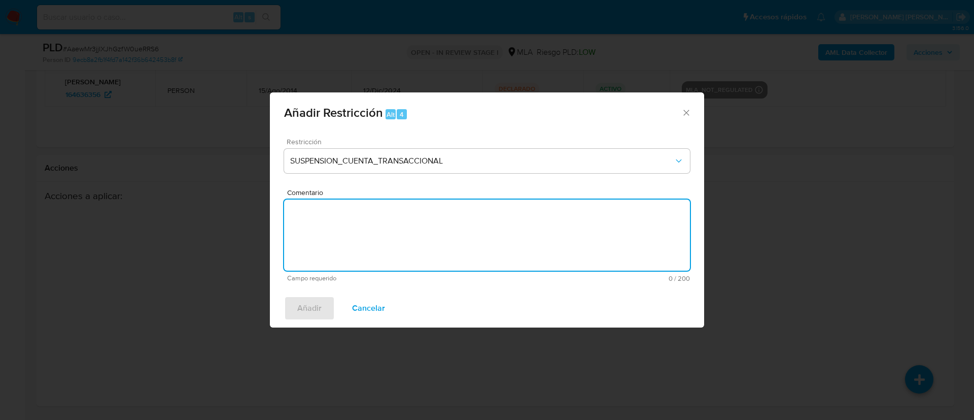
click at [353, 234] on textarea "Comentario" at bounding box center [487, 234] width 406 height 71
type textarea "AML"
click at [314, 303] on span "Añadir" at bounding box center [309, 308] width 24 height 22
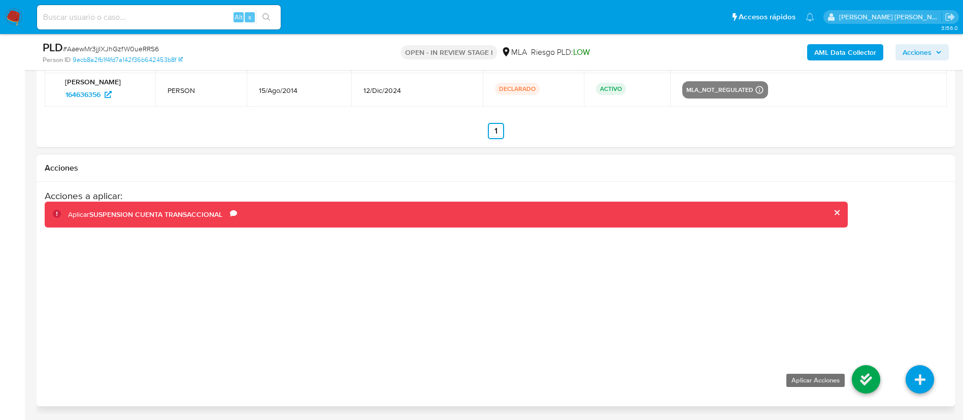
click at [862, 377] on icon at bounding box center [866, 379] width 28 height 28
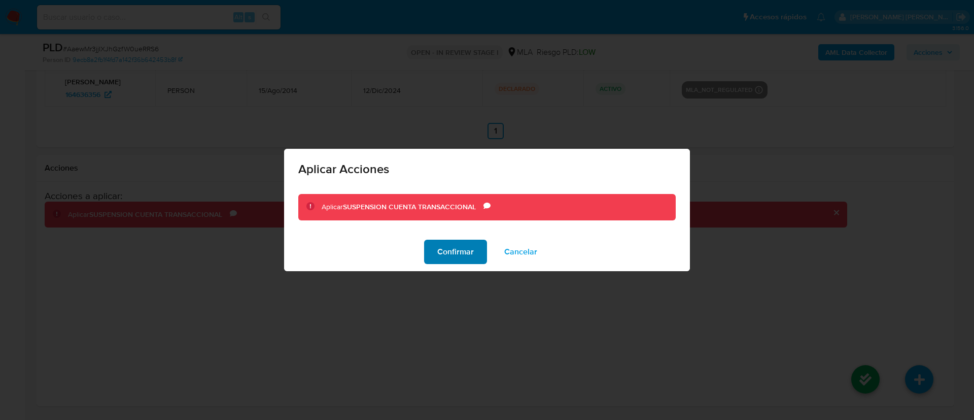
click at [443, 249] on span "Confirmar" at bounding box center [455, 252] width 37 height 22
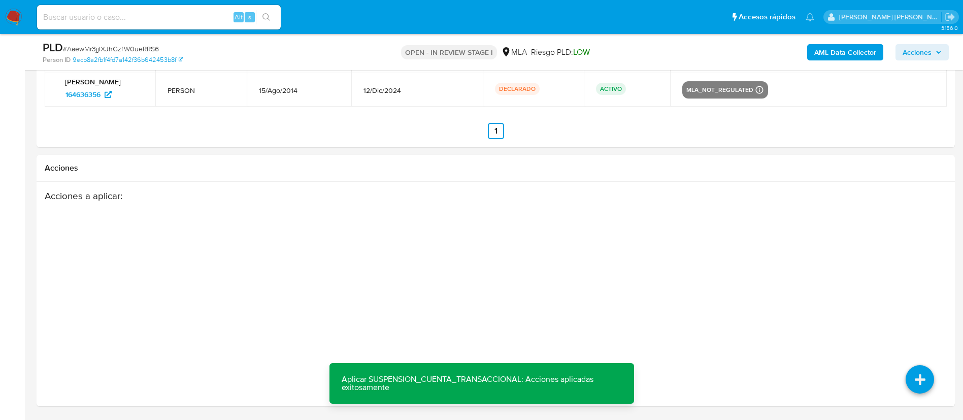
scroll to position [163, 0]
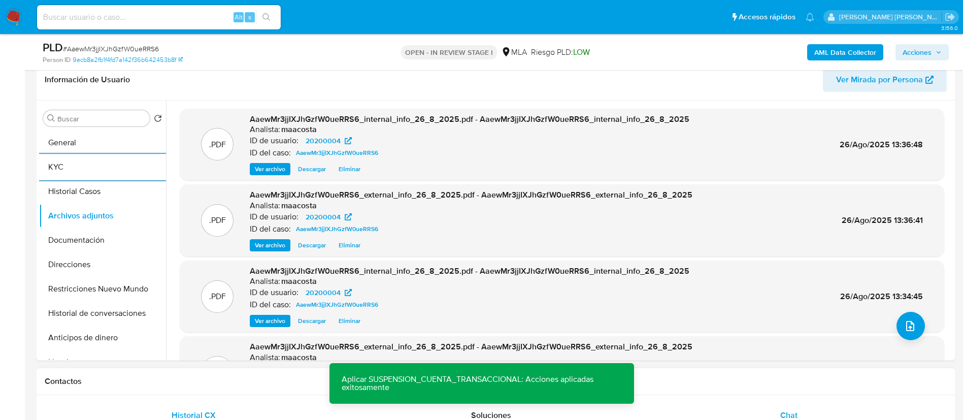
click at [791, 411] on span "Chat" at bounding box center [788, 415] width 17 height 12
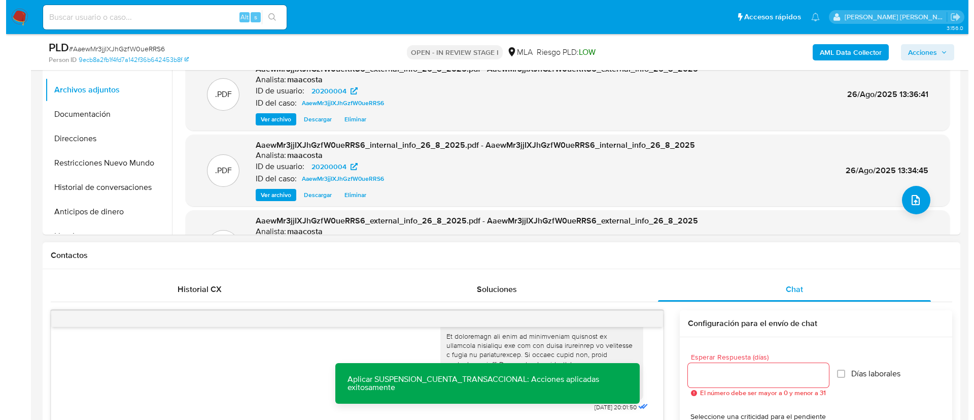
scroll to position [291, 0]
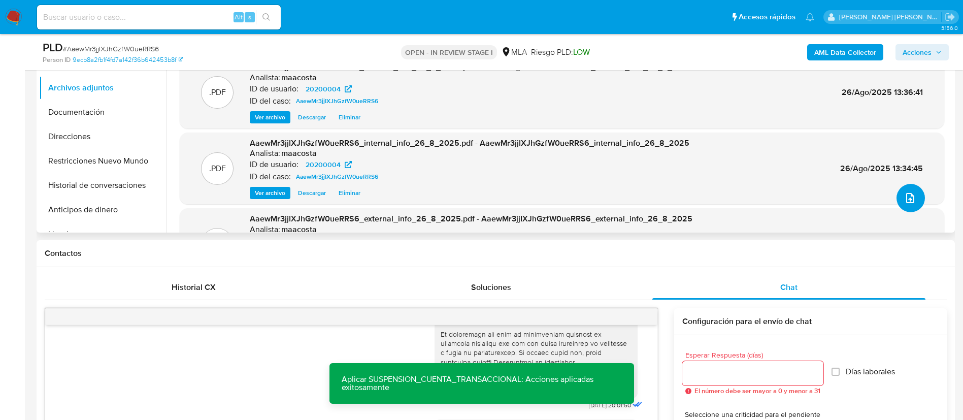
click at [904, 202] on span "upload-file" at bounding box center [910, 198] width 12 height 12
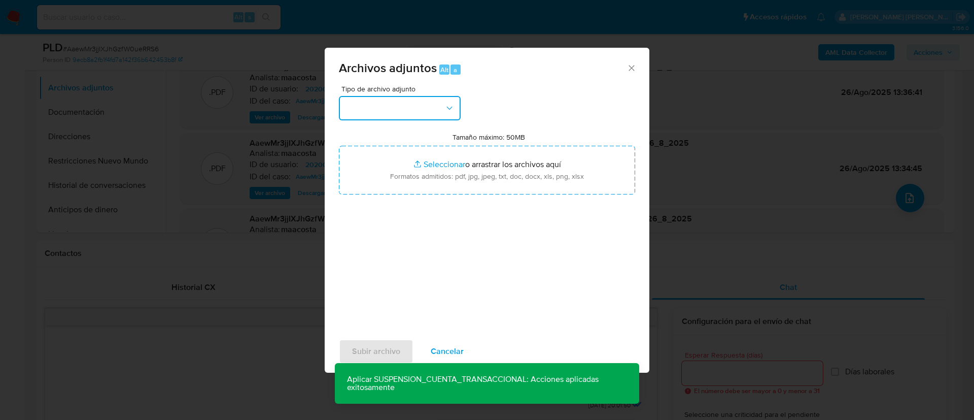
click at [434, 106] on button "button" at bounding box center [400, 108] width 122 height 24
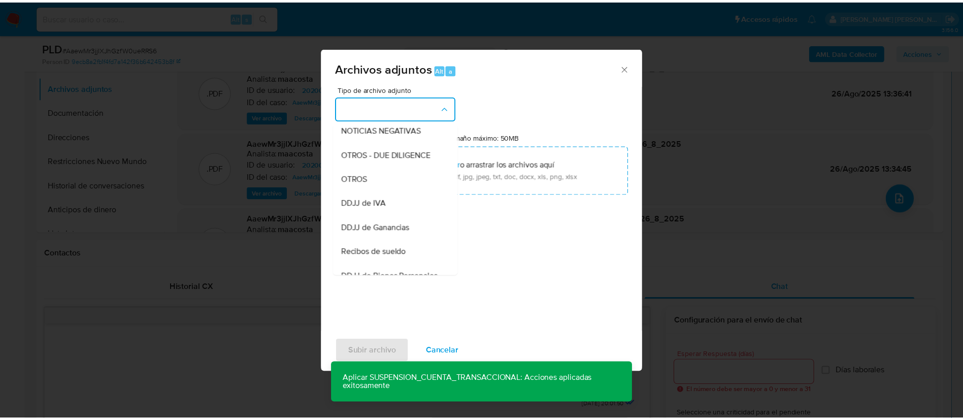
scroll to position [161, 0]
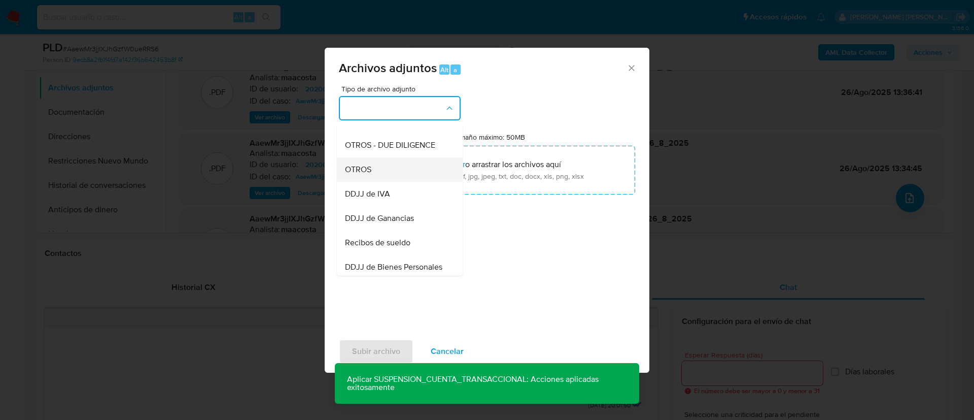
click at [364, 175] on span "OTROS" at bounding box center [358, 169] width 26 height 10
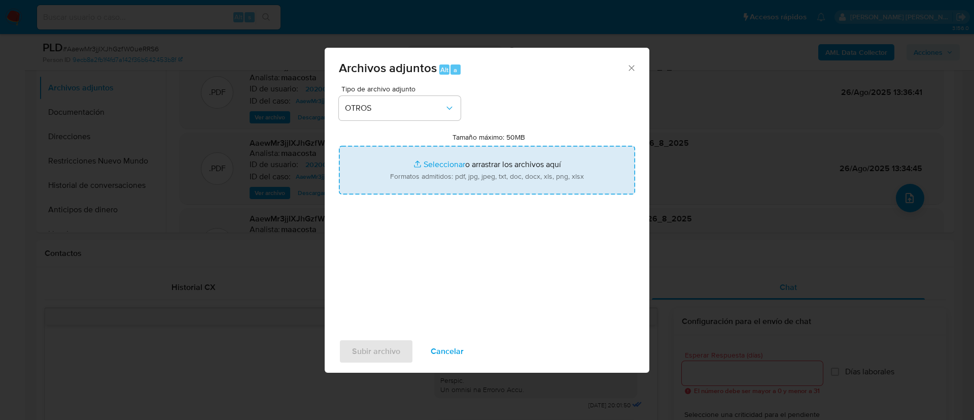
type input "C:\fakepath\Caselog AaewMr3jjIXJhGzfW0ueRRS6_2025_07_18_10_44_41.docx"
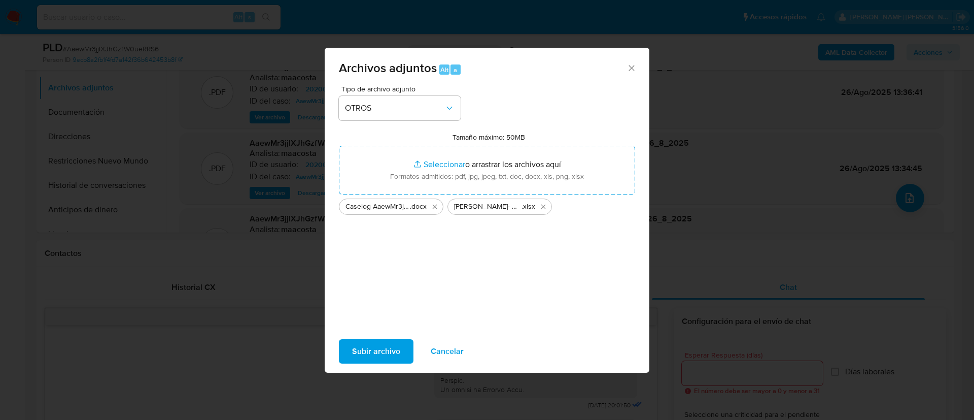
click at [378, 352] on span "Subir archivo" at bounding box center [376, 351] width 48 height 22
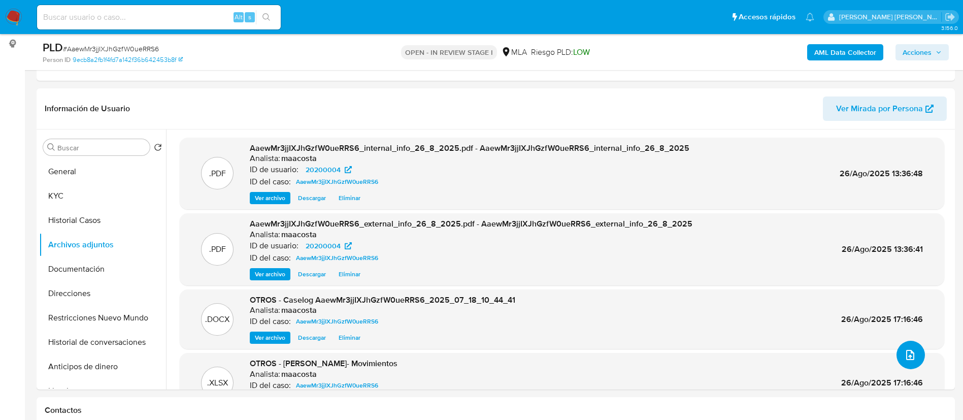
scroll to position [132, 0]
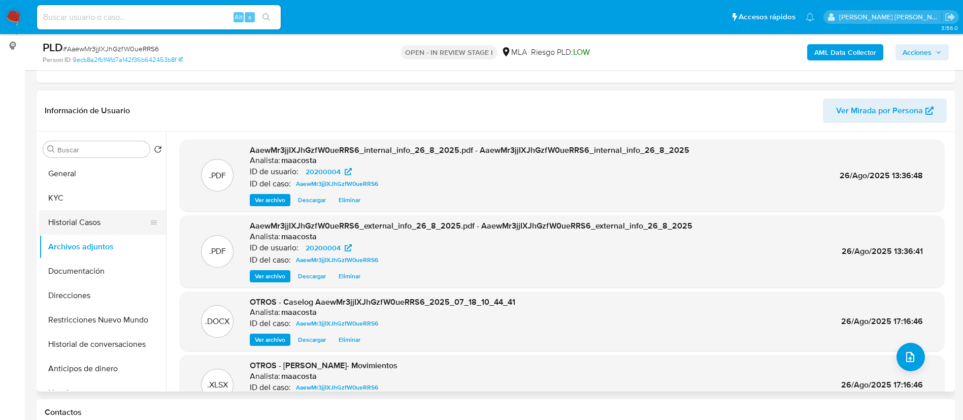
click at [81, 218] on button "Historial Casos" at bounding box center [98, 222] width 119 height 24
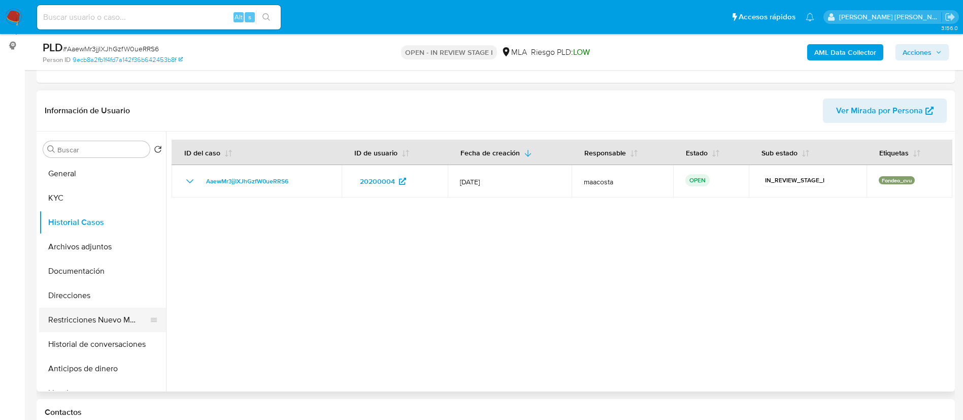
click at [83, 319] on button "Restricciones Nuevo Mundo" at bounding box center [98, 320] width 119 height 24
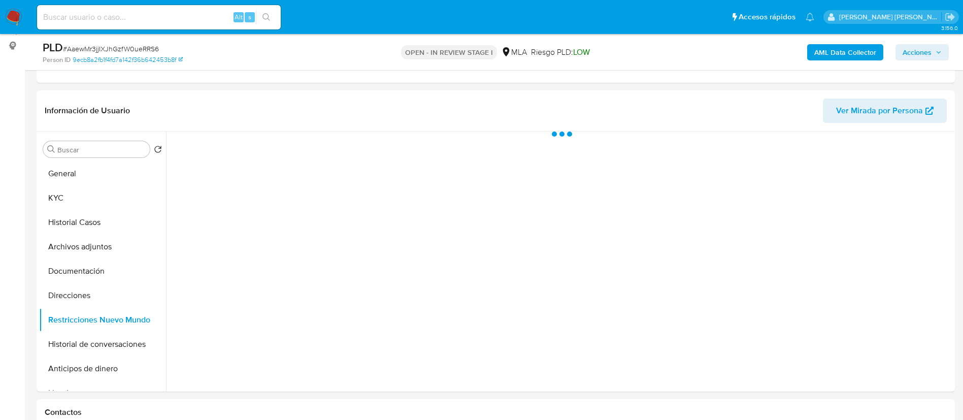
click at [930, 53] on span "Acciones" at bounding box center [916, 52] width 29 height 16
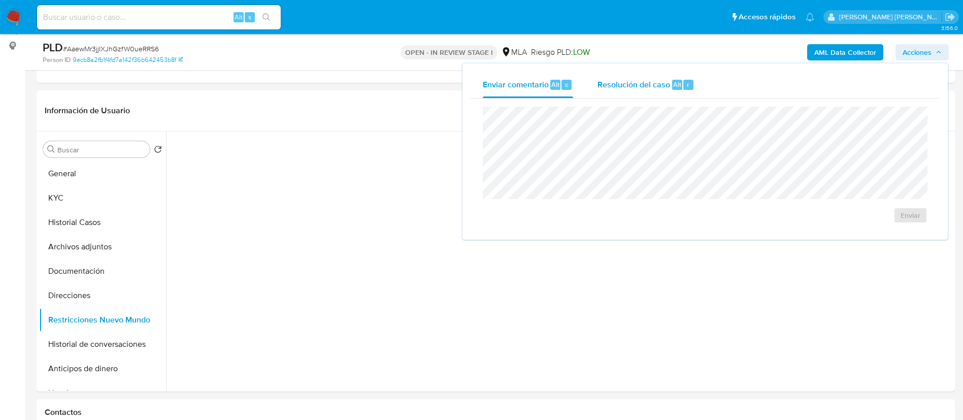
click at [655, 87] on span "Resolución del caso" at bounding box center [633, 84] width 73 height 12
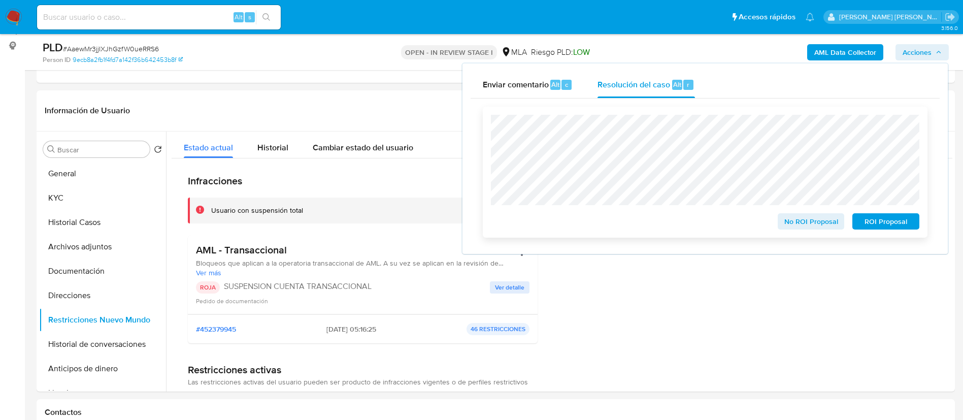
click at [896, 219] on span "ROI Proposal" at bounding box center [885, 221] width 53 height 14
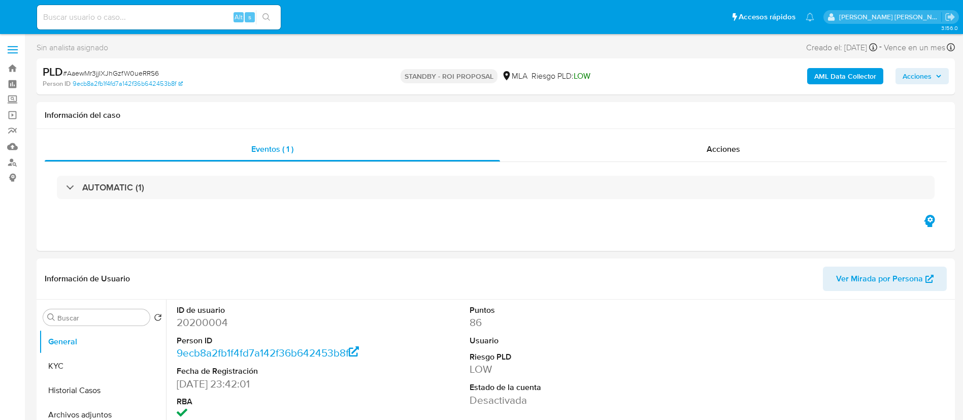
select select "10"
paste input "txs4AtC6nPi3JFlw2w28nH7q"
click at [172, 19] on input "txs4AtC6nPi3JFlw2w28nH7q" at bounding box center [159, 17] width 244 height 13
type input "txs4AtC6nPi3JFlw2w28nH7q"
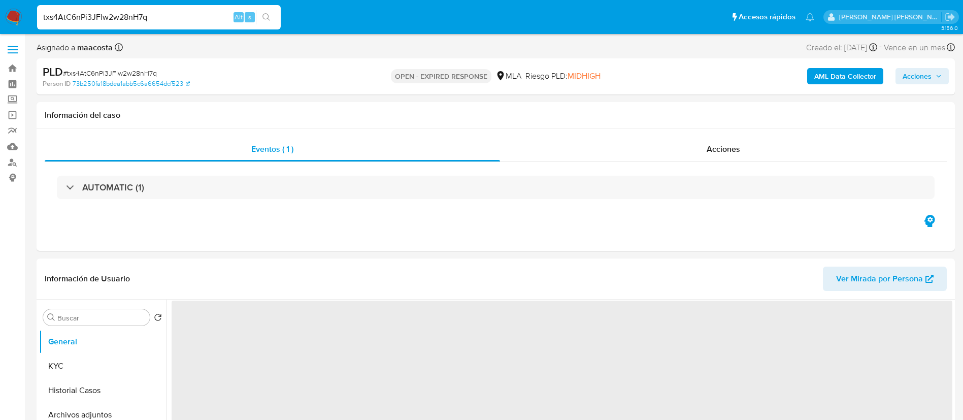
select select "10"
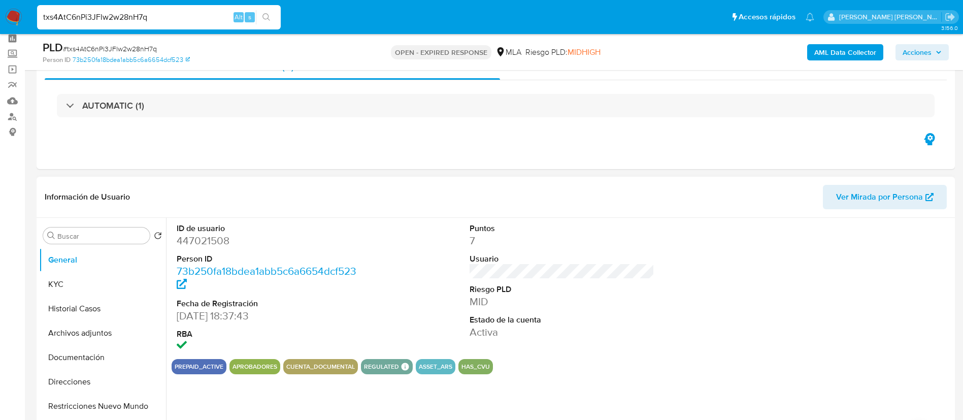
scroll to position [51, 0]
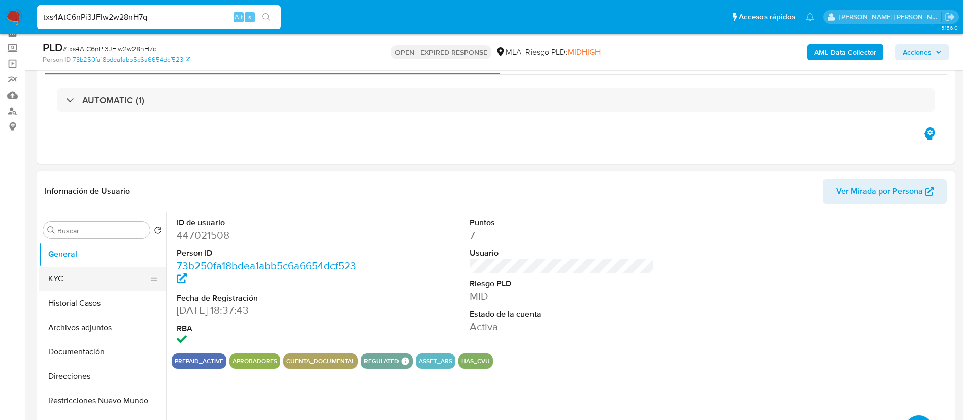
click at [82, 280] on button "KYC" at bounding box center [98, 278] width 119 height 24
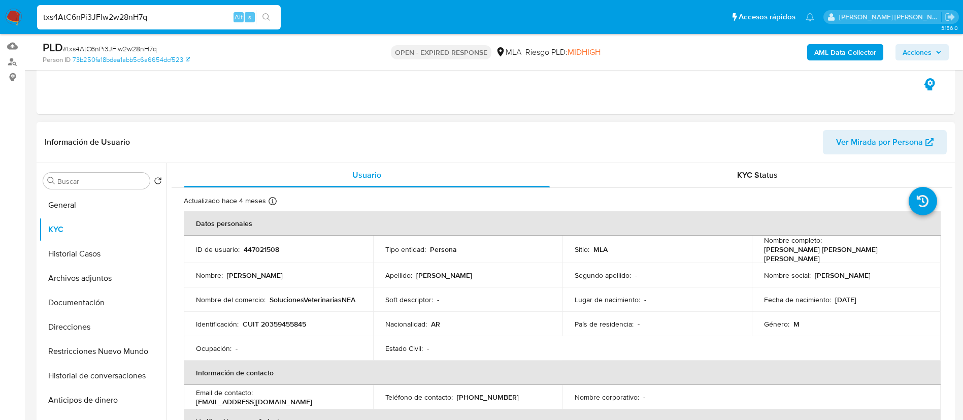
scroll to position [101, 0]
click at [290, 294] on p "SolucionesVeterinariasNEA" at bounding box center [312, 298] width 86 height 9
copy p "SolucionesVeterinariasNEA"
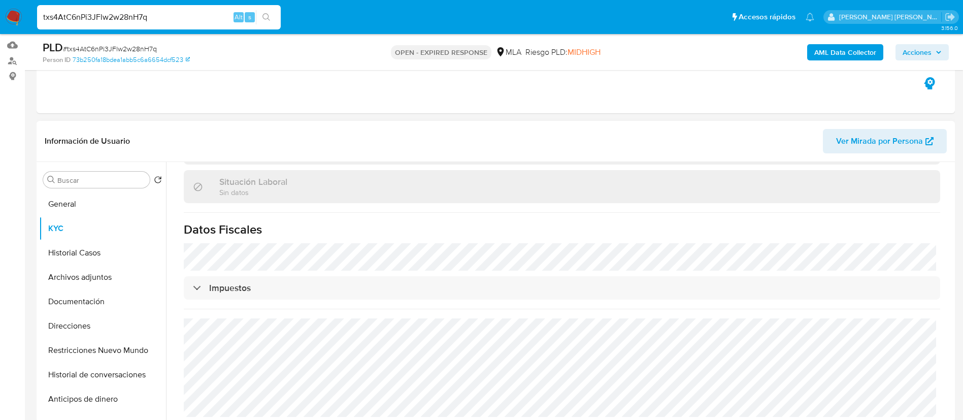
scroll to position [124, 0]
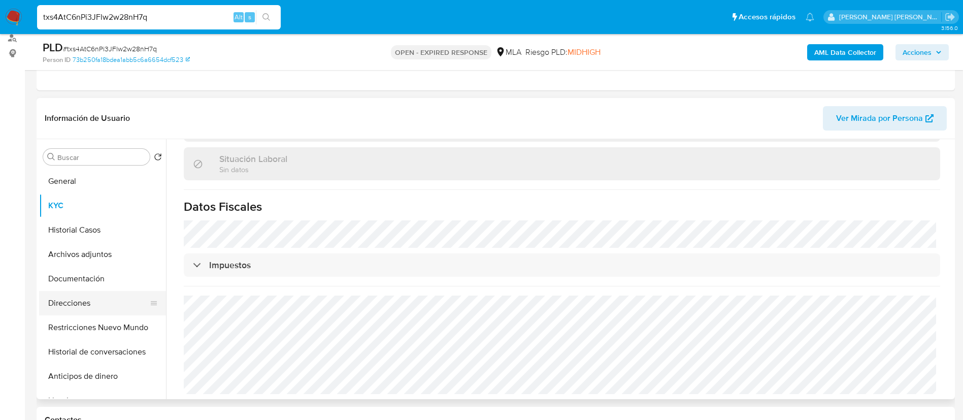
click at [90, 298] on button "Direcciones" at bounding box center [98, 303] width 119 height 24
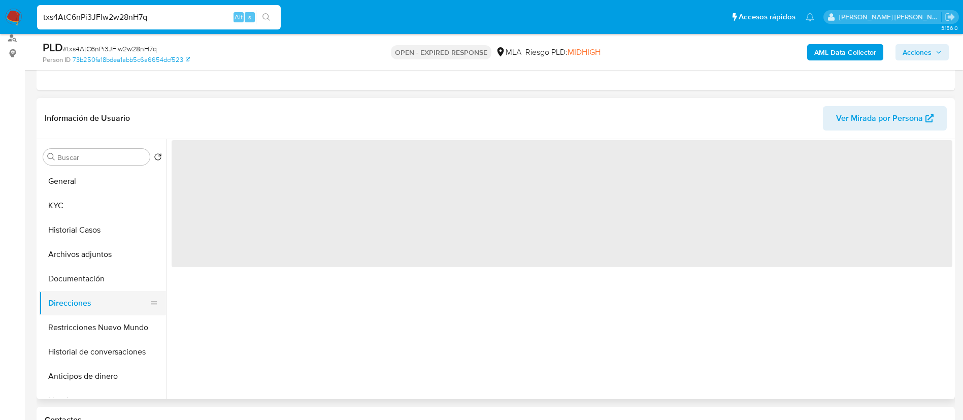
scroll to position [0, 0]
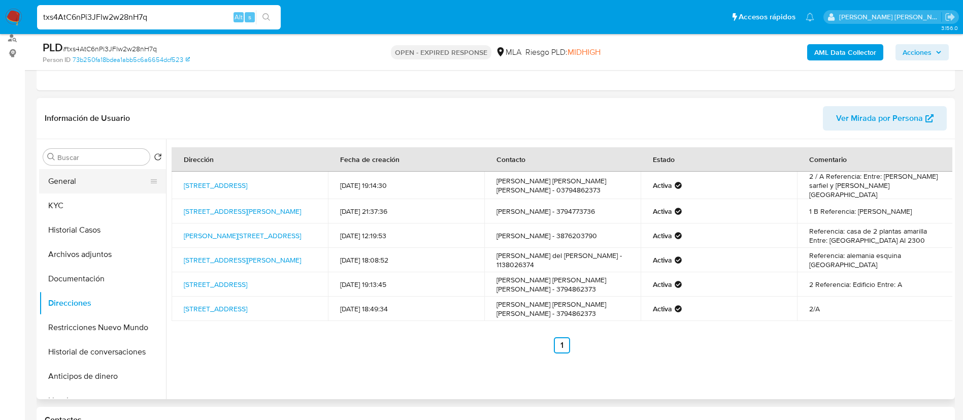
click at [67, 174] on button "General" at bounding box center [98, 181] width 119 height 24
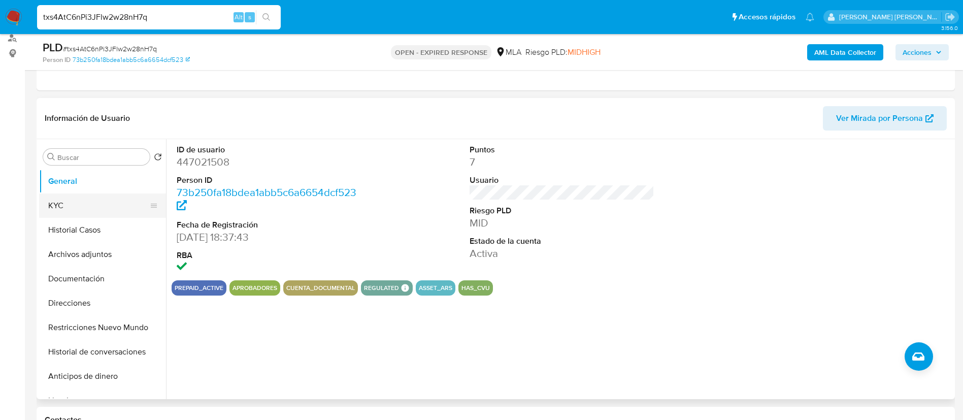
click at [83, 195] on button "KYC" at bounding box center [98, 205] width 119 height 24
